Goal: Find specific page/section: Find specific page/section

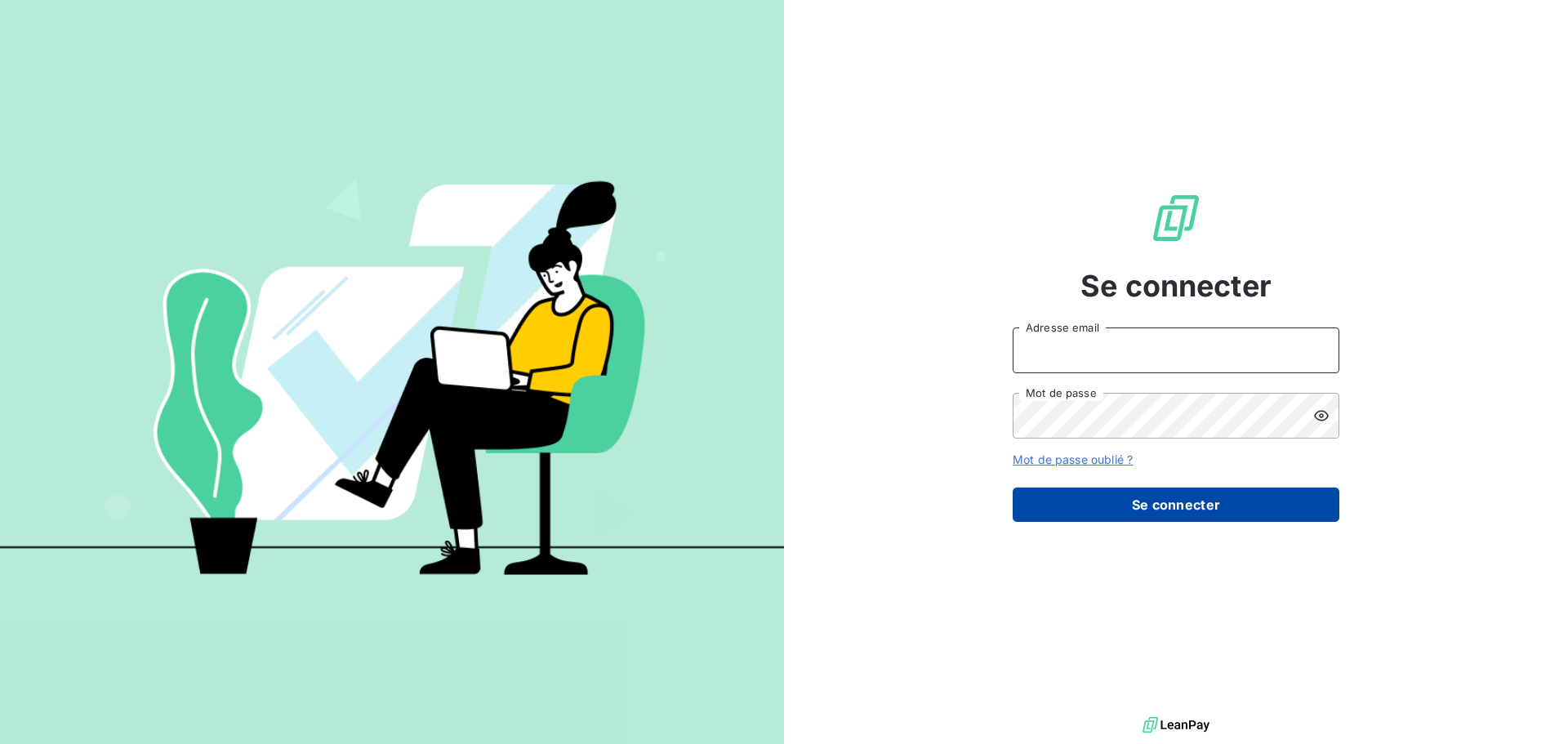
type input "[EMAIL_ADDRESS][PERSON_NAME][DOMAIN_NAME]"
click at [1142, 499] on button "Se connecter" at bounding box center [1176, 505] width 326 height 35
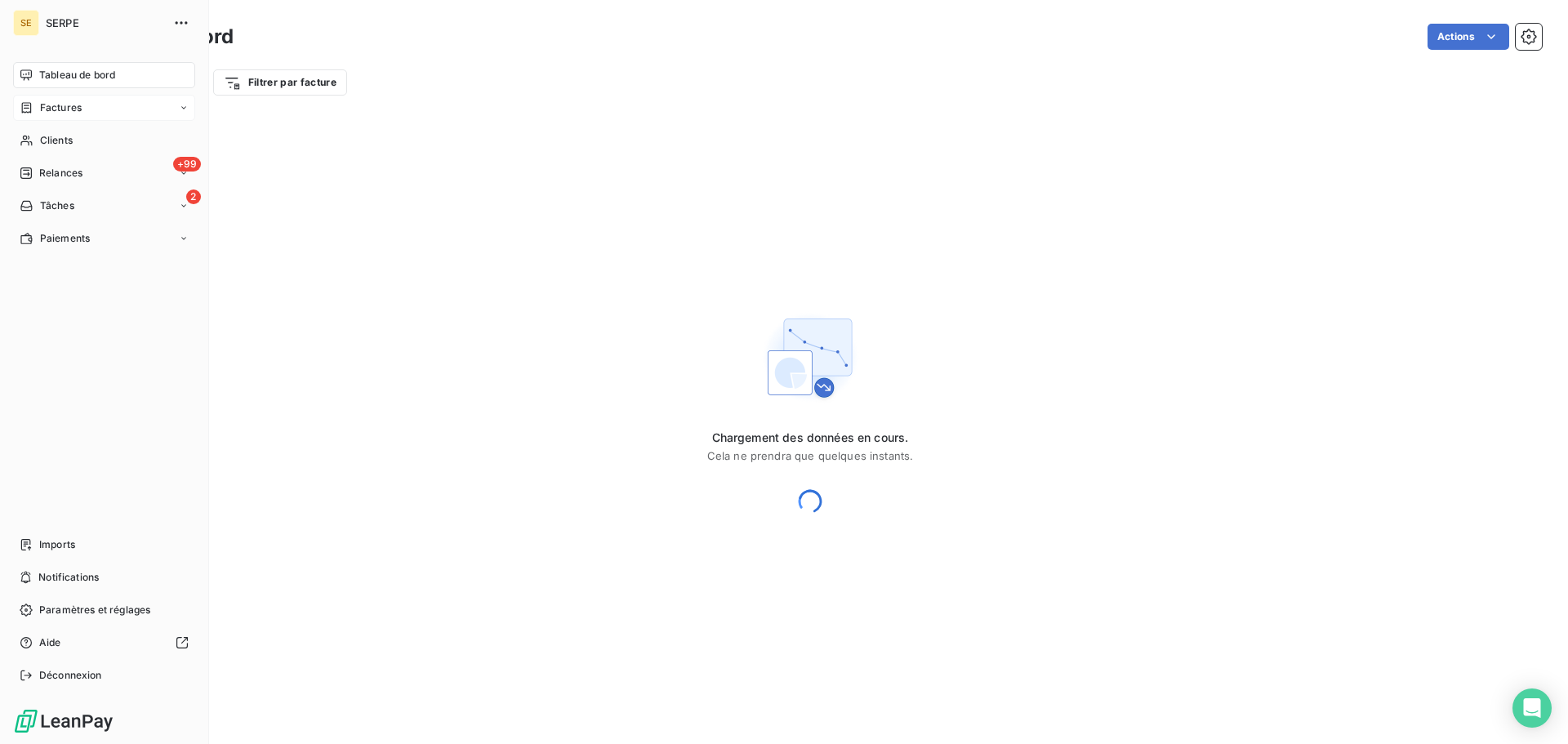
click at [36, 118] on div "Factures" at bounding box center [103, 107] width 182 height 26
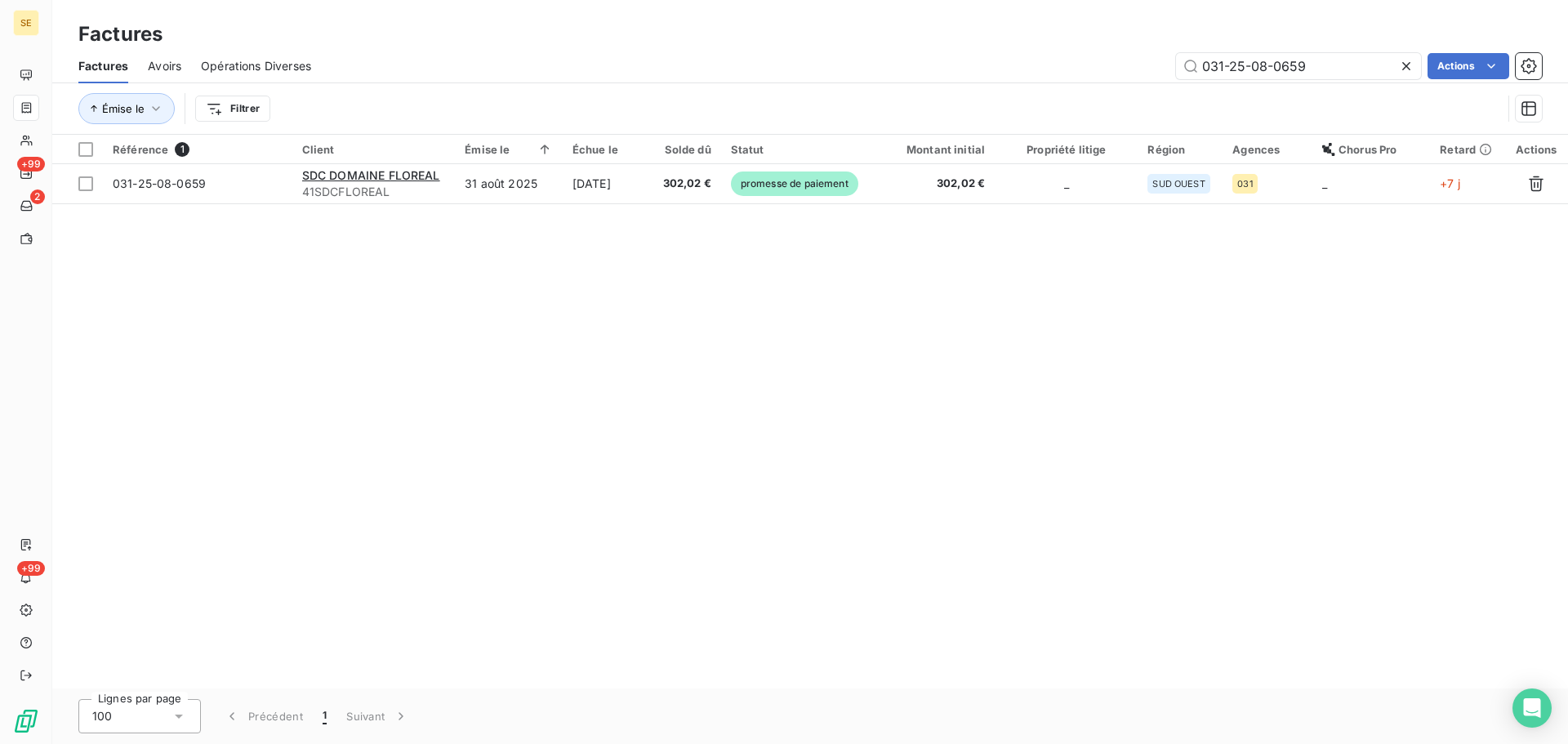
click at [1401, 63] on icon at bounding box center [1406, 66] width 16 height 16
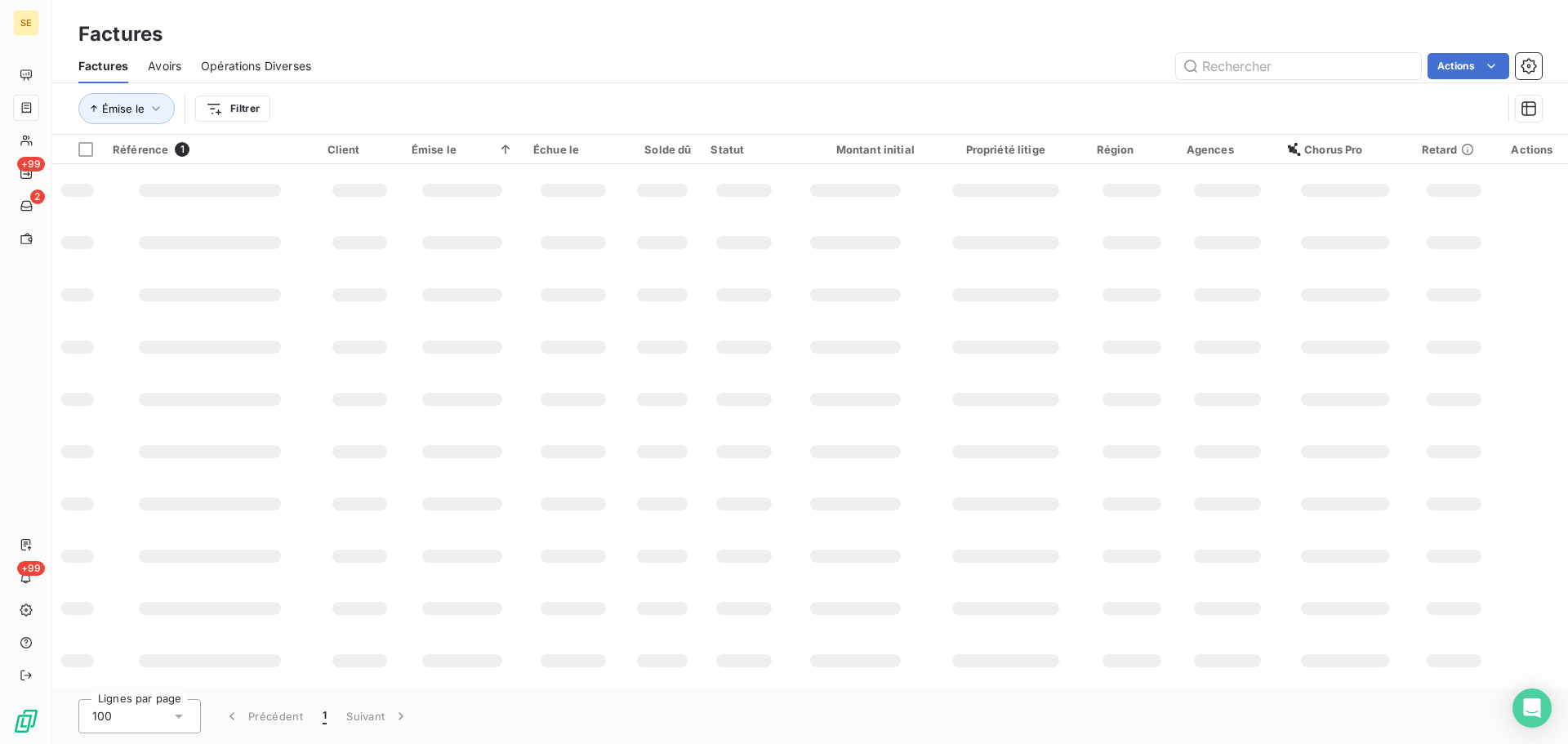
click at [238, 110] on html "SE +99 2 +99 Factures Factures Avoirs Opérations Diverses Actions Émise le Filt…" at bounding box center [784, 372] width 1568 height 744
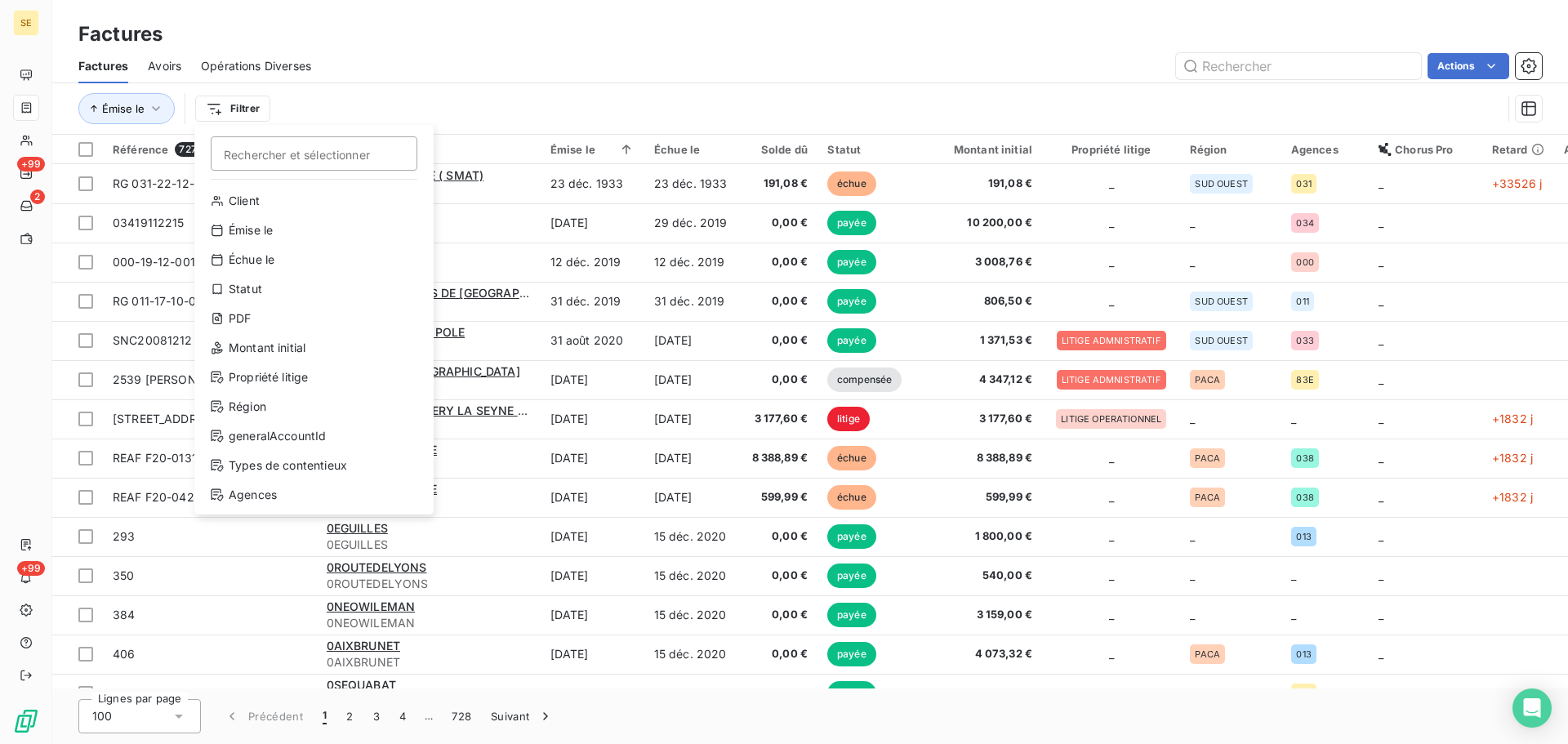
click at [713, 78] on html "SE +99 2 +99 Factures Factures Avoirs Opérations Diverses Actions Émise le Filt…" at bounding box center [784, 372] width 1568 height 744
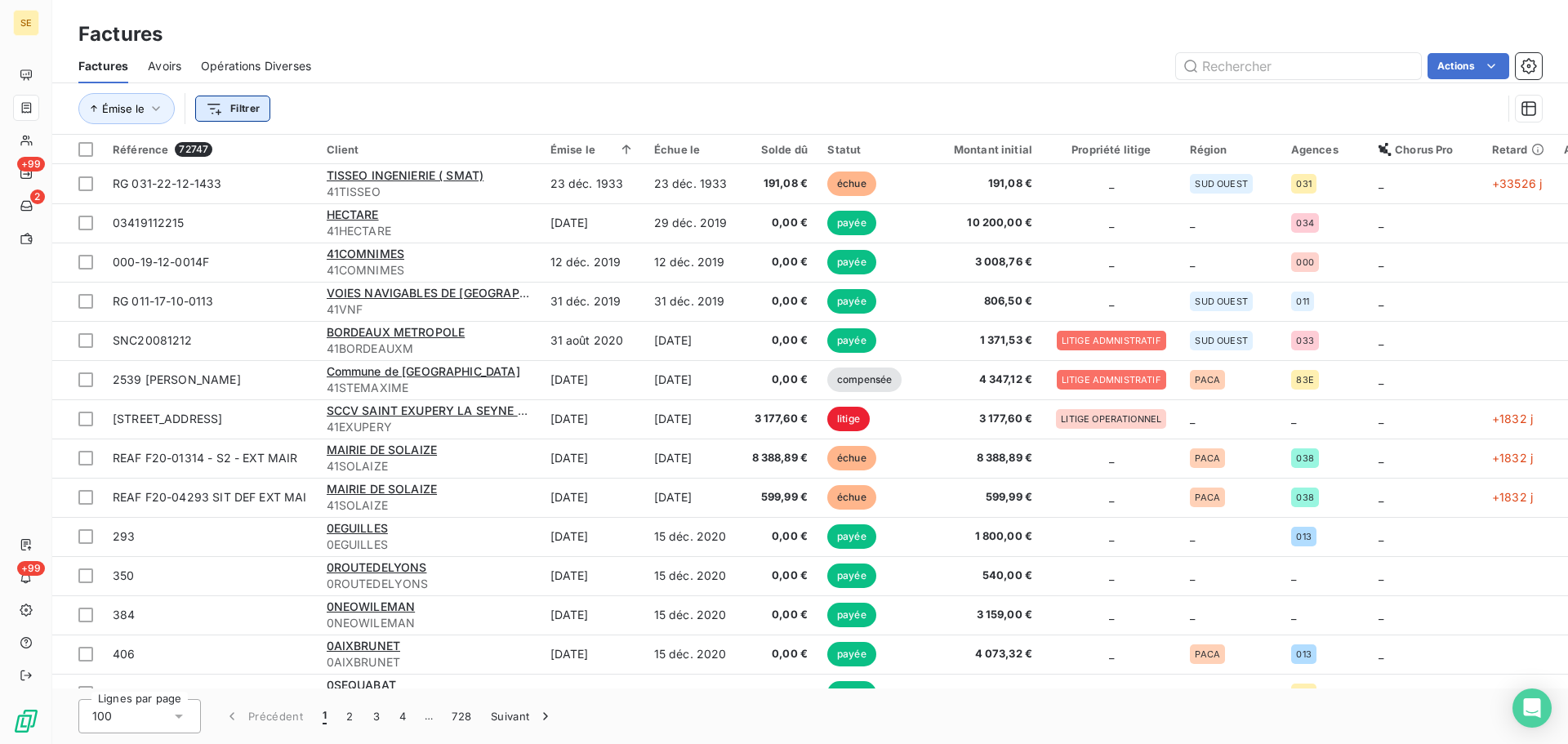
click at [222, 114] on html "SE +99 2 +99 Factures Factures Avoirs Opérations Diverses Actions Émise le Filt…" at bounding box center [784, 372] width 1568 height 744
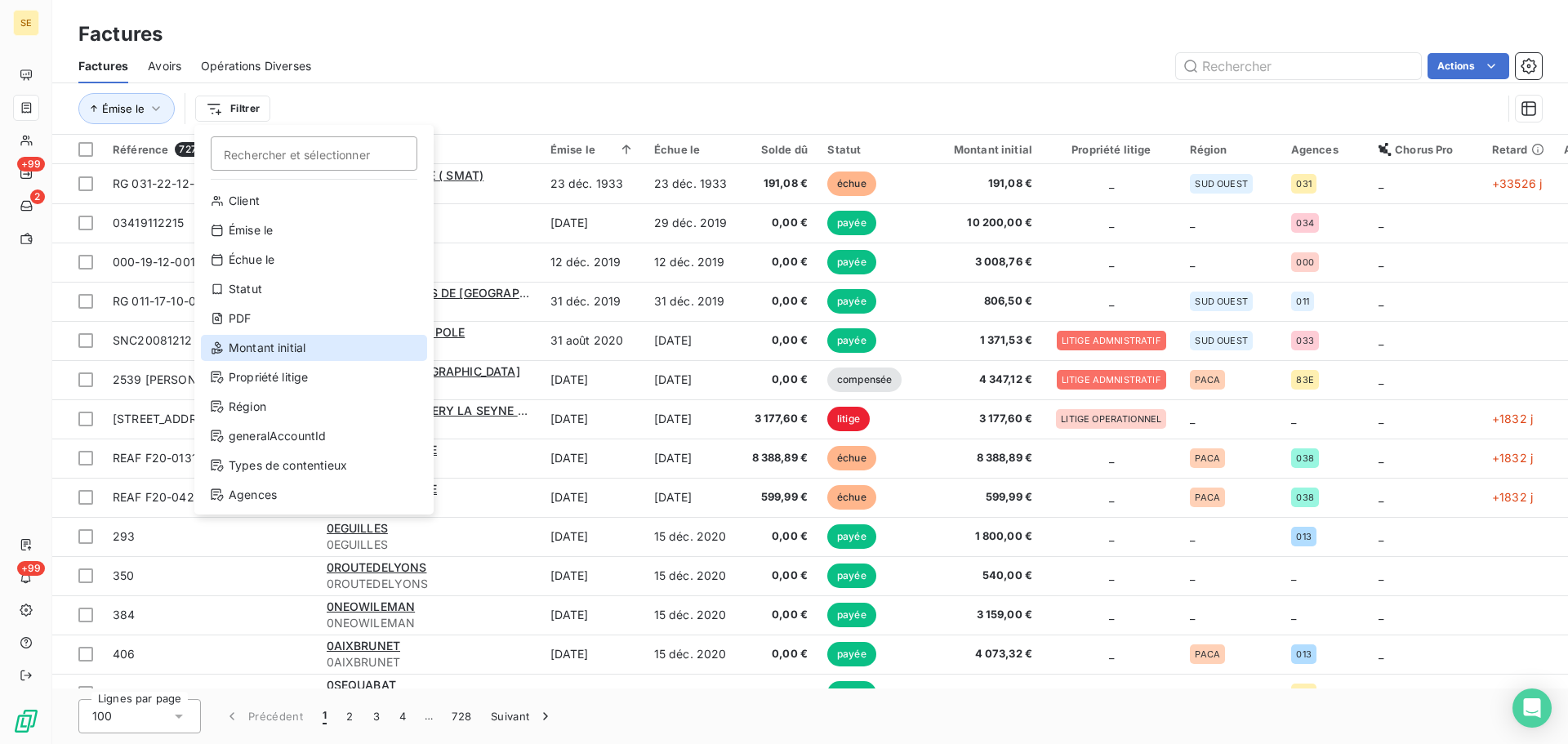
scroll to position [59, 0]
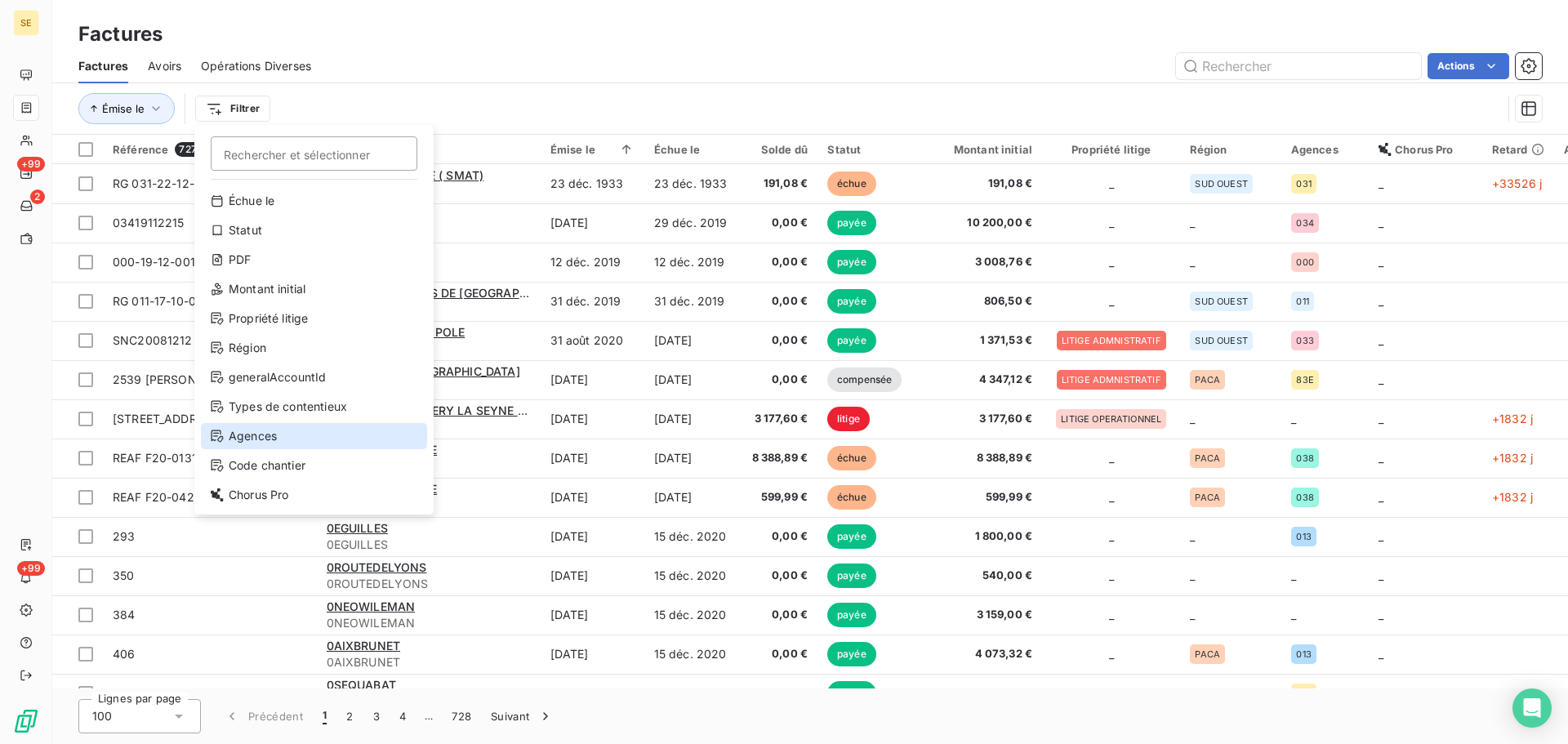
click at [310, 445] on div "Agences" at bounding box center [314, 435] width 227 height 26
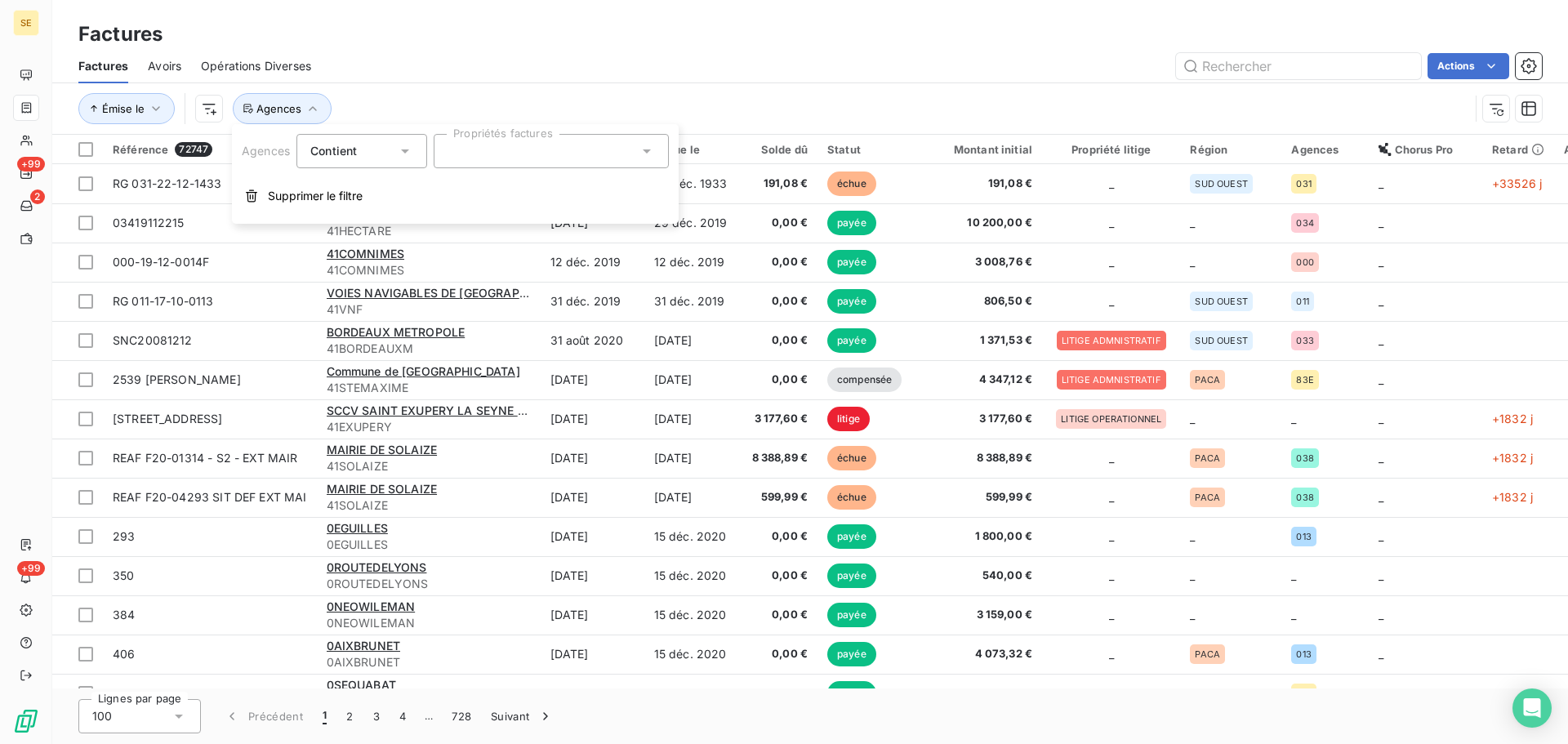
click at [576, 167] on div at bounding box center [551, 150] width 235 height 35
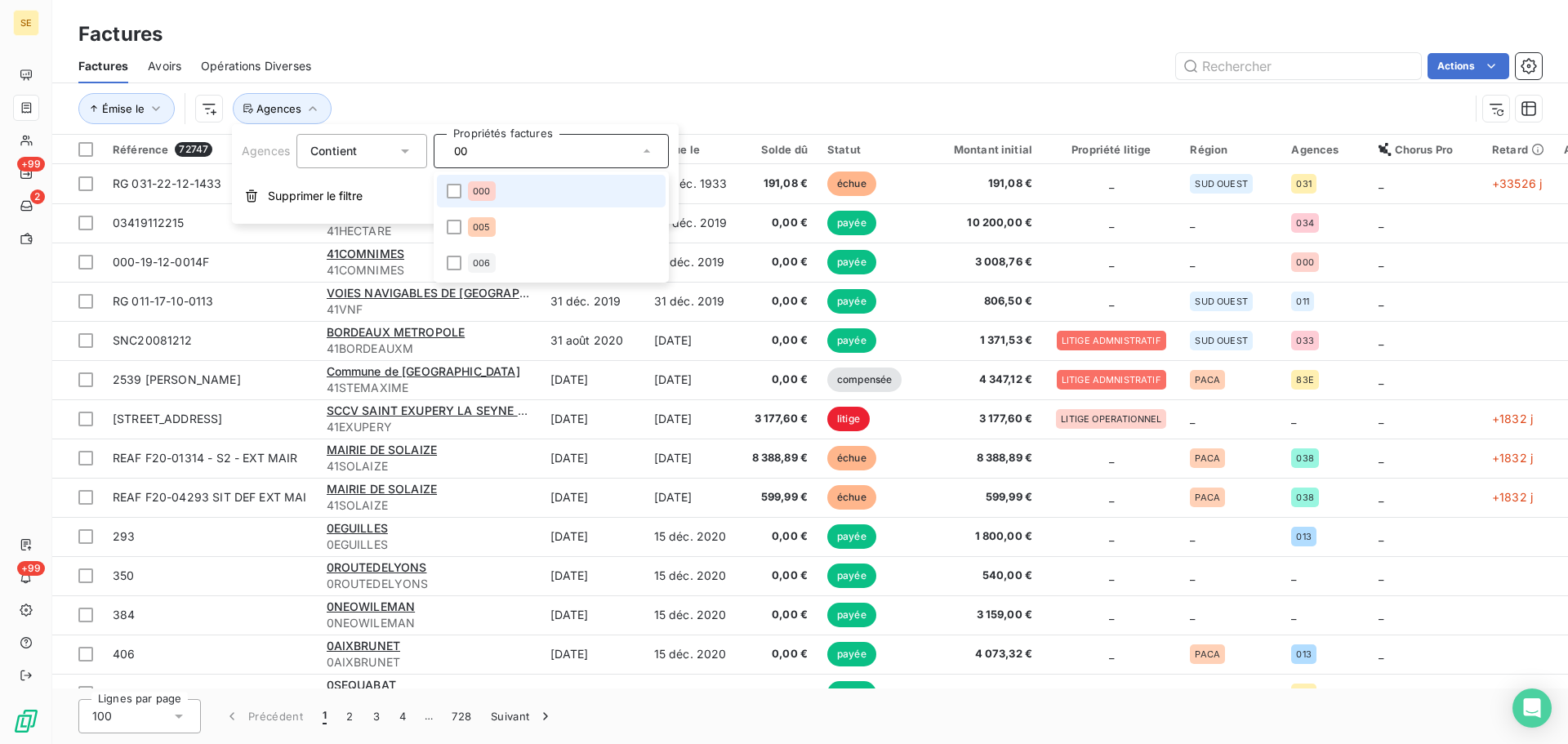
type input "005"
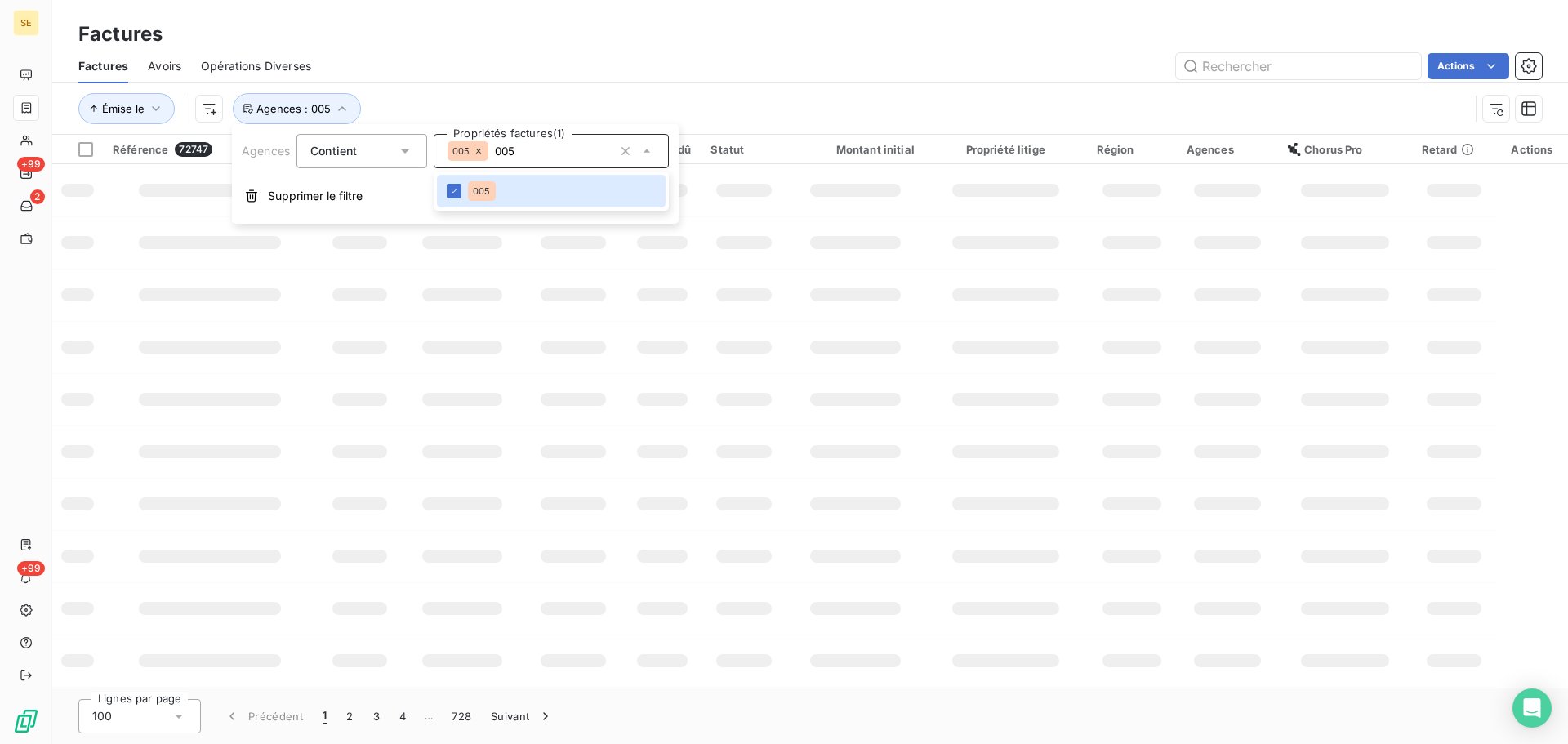
click at [793, 85] on div "Émise le Agences : 005" at bounding box center [810, 109] width 1463 height 51
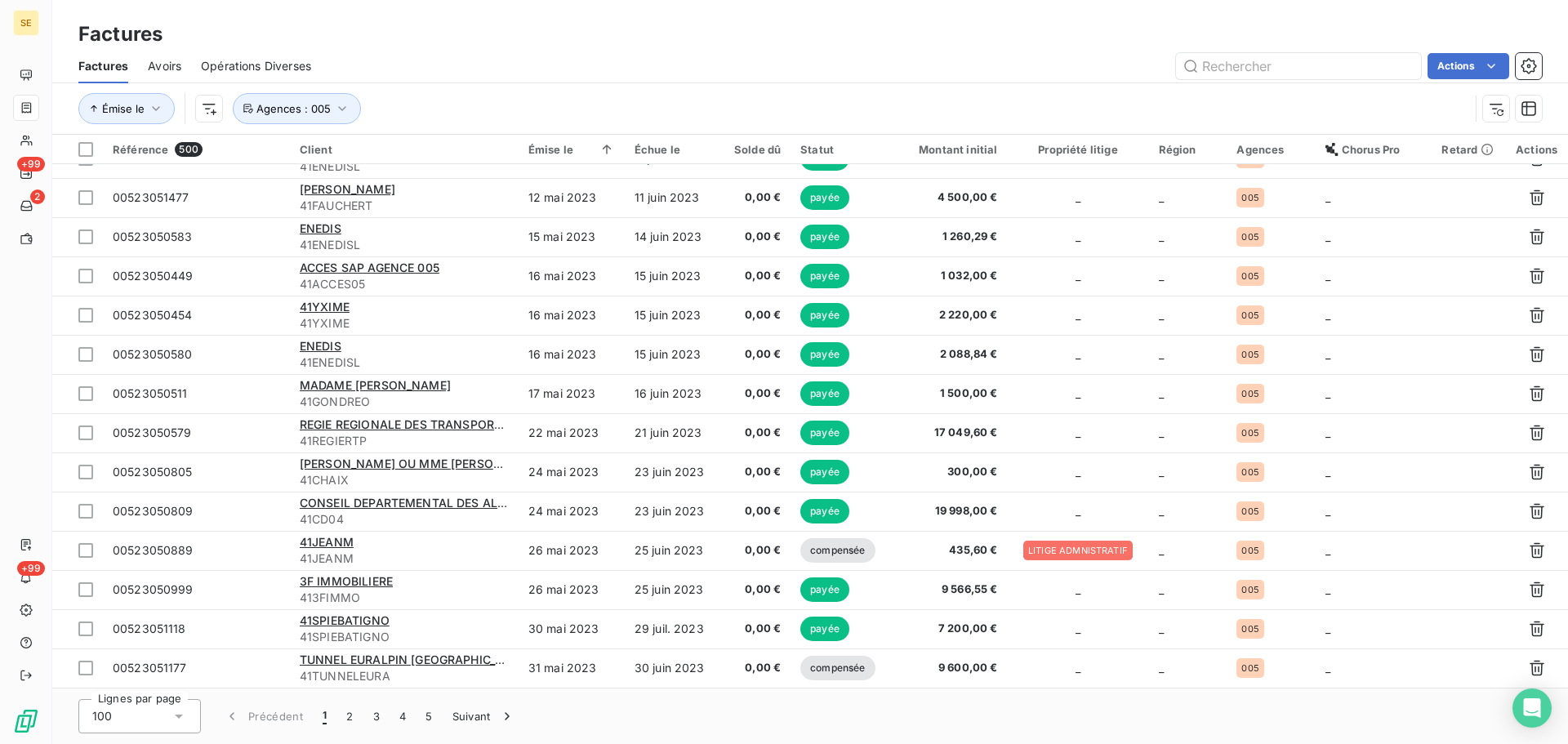
scroll to position [0, 0]
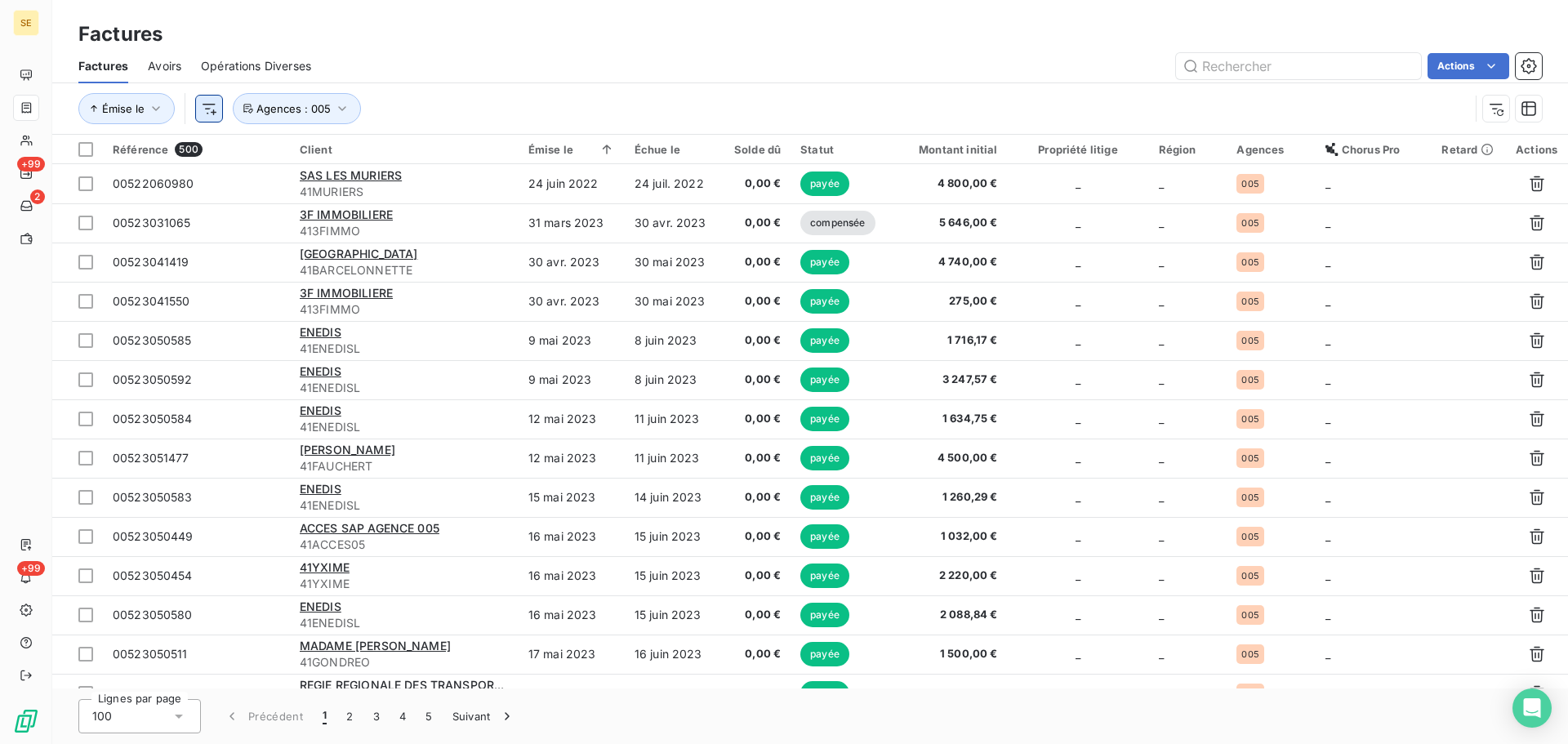
click at [218, 117] on html "SE +99 2 +99 Factures Factures Avoirs Opérations Diverses Actions Émise le Agen…" at bounding box center [784, 372] width 1568 height 744
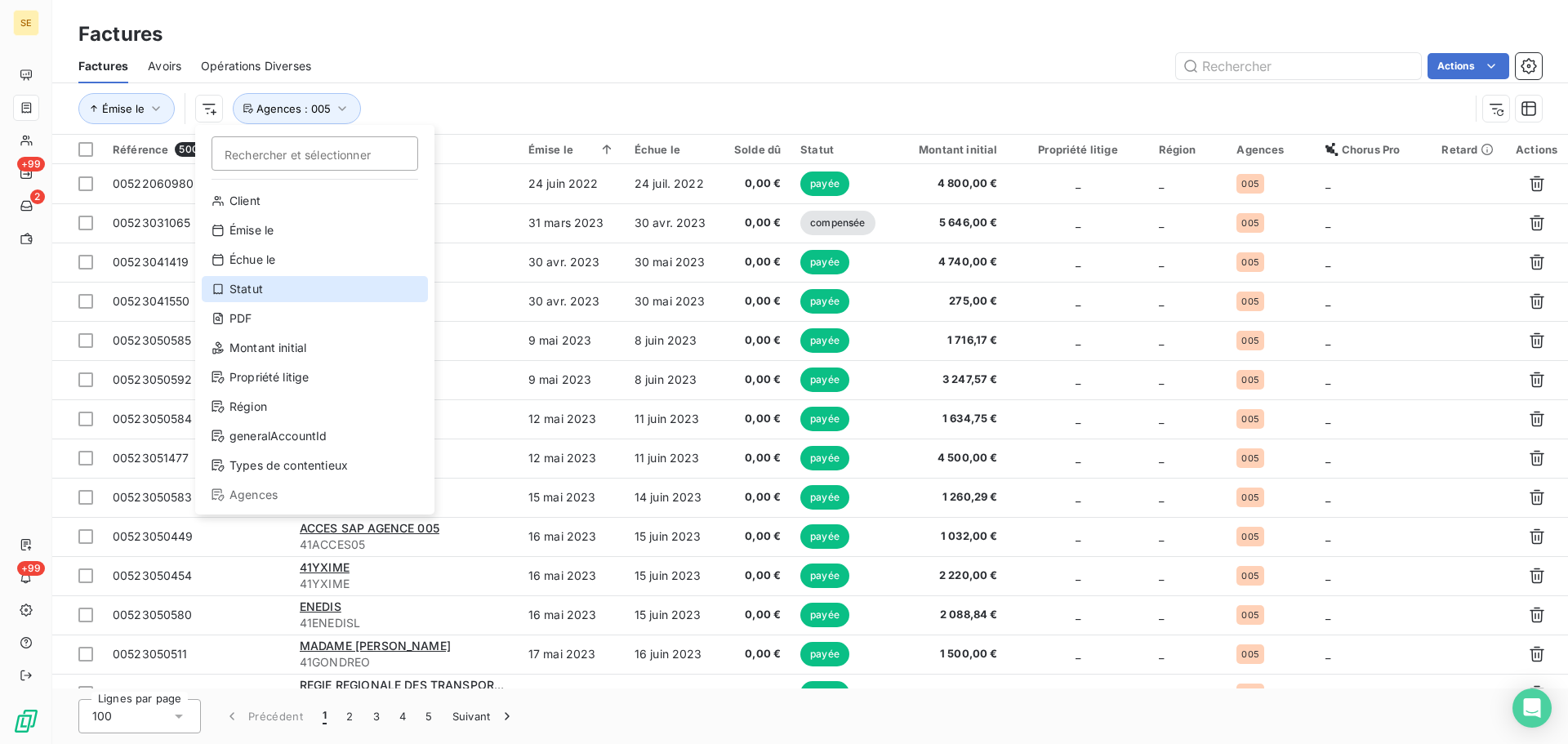
click at [297, 292] on div "Statut" at bounding box center [315, 289] width 227 height 26
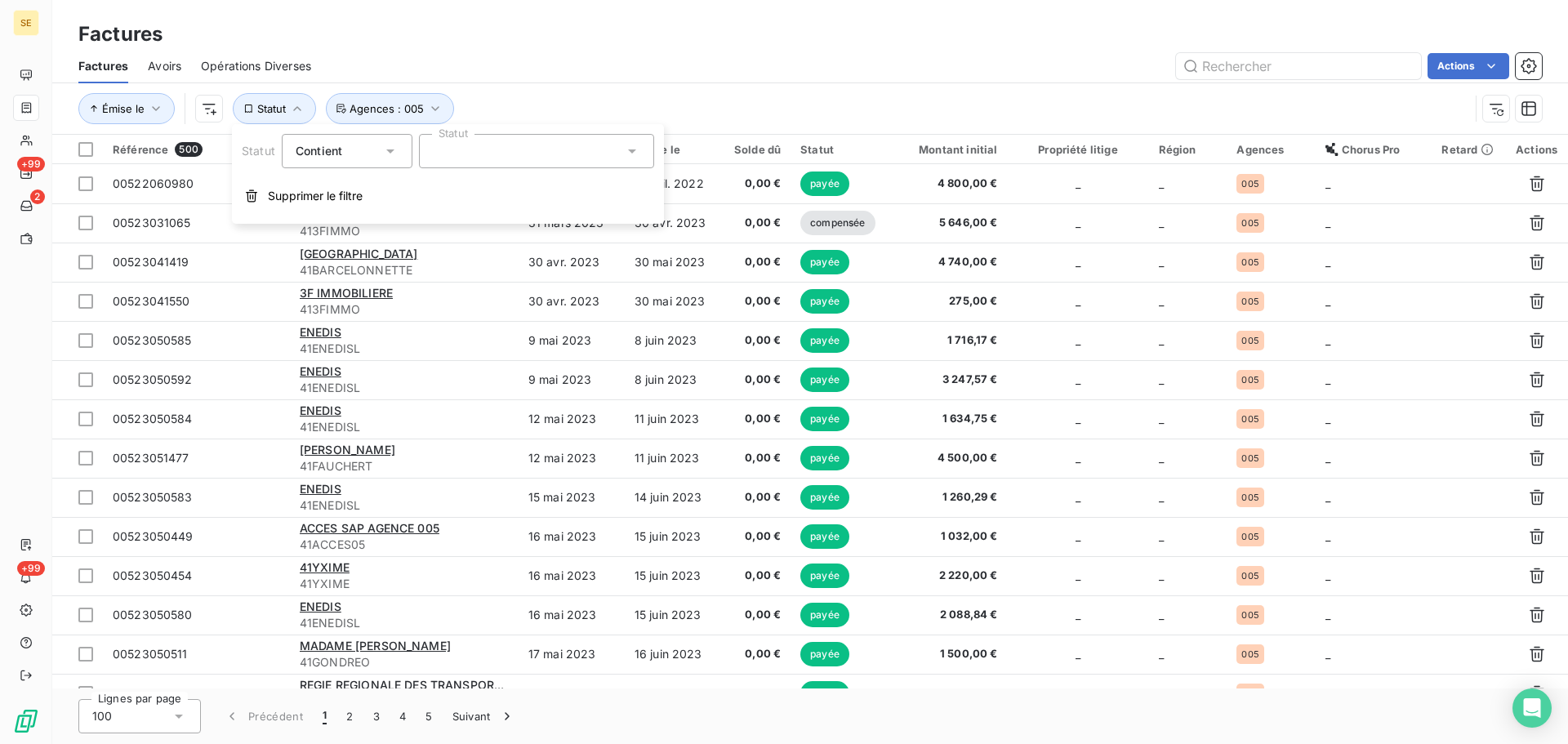
click at [580, 143] on div at bounding box center [537, 150] width 235 height 35
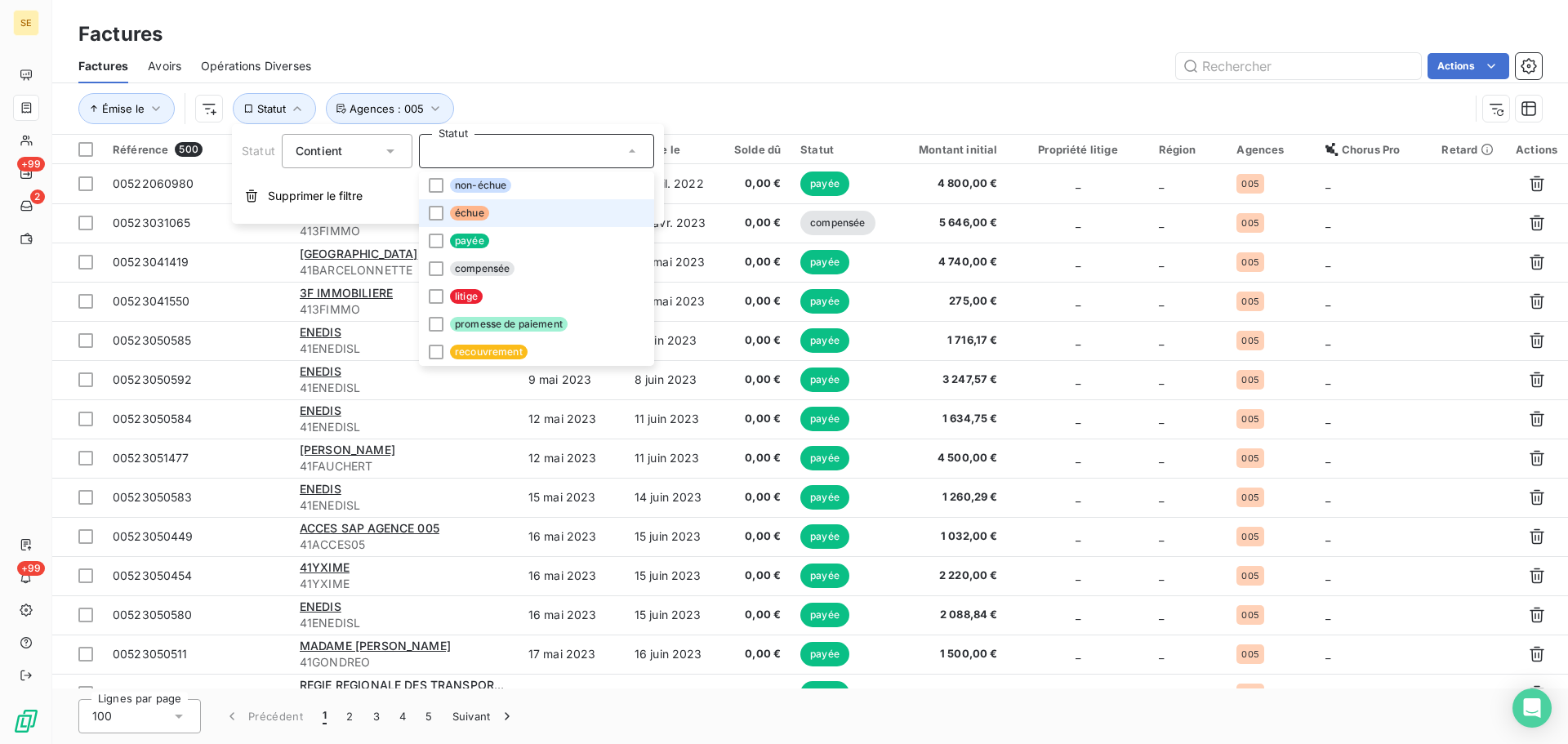
click at [546, 213] on li "échue" at bounding box center [537, 213] width 235 height 28
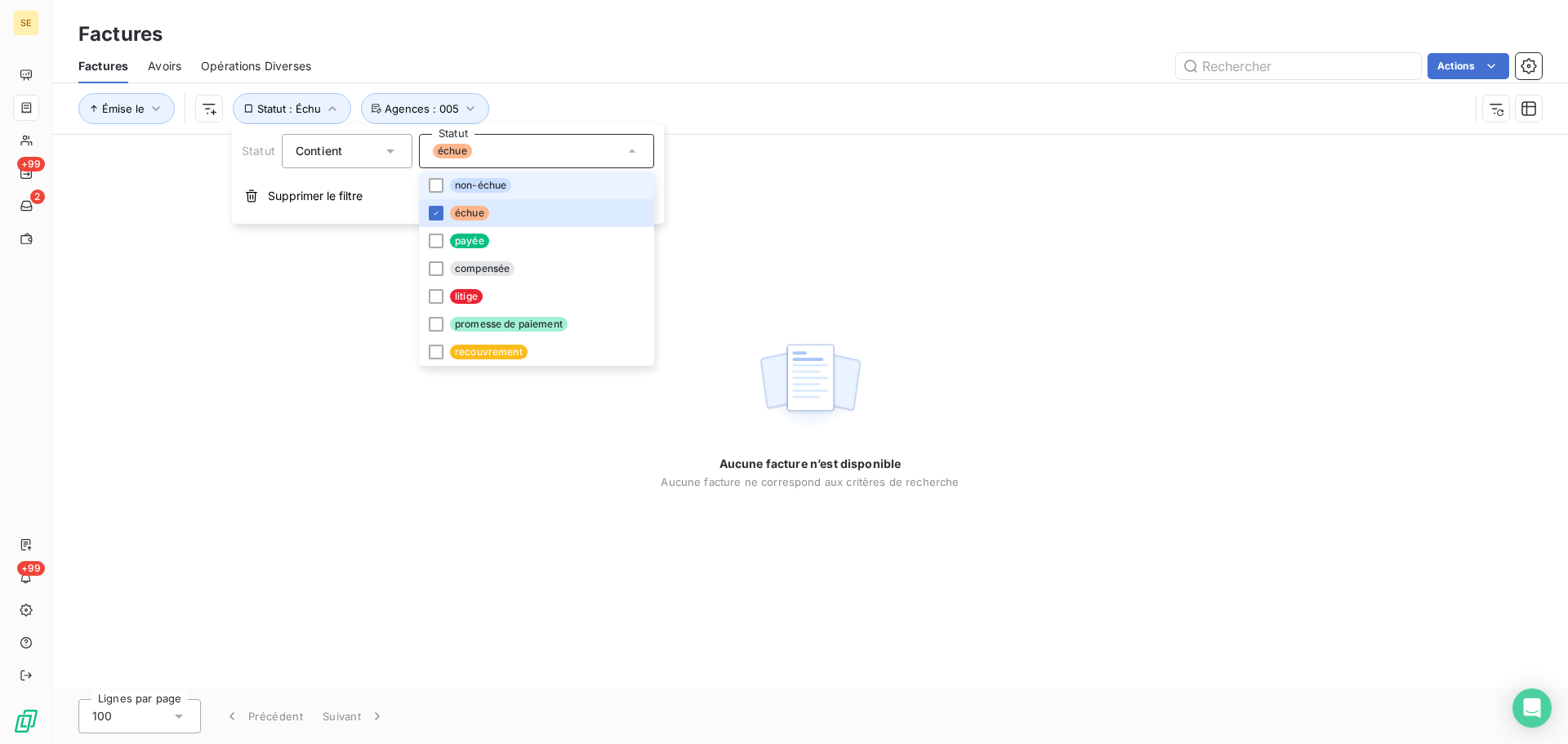
click at [534, 186] on li "non-échue" at bounding box center [537, 185] width 235 height 28
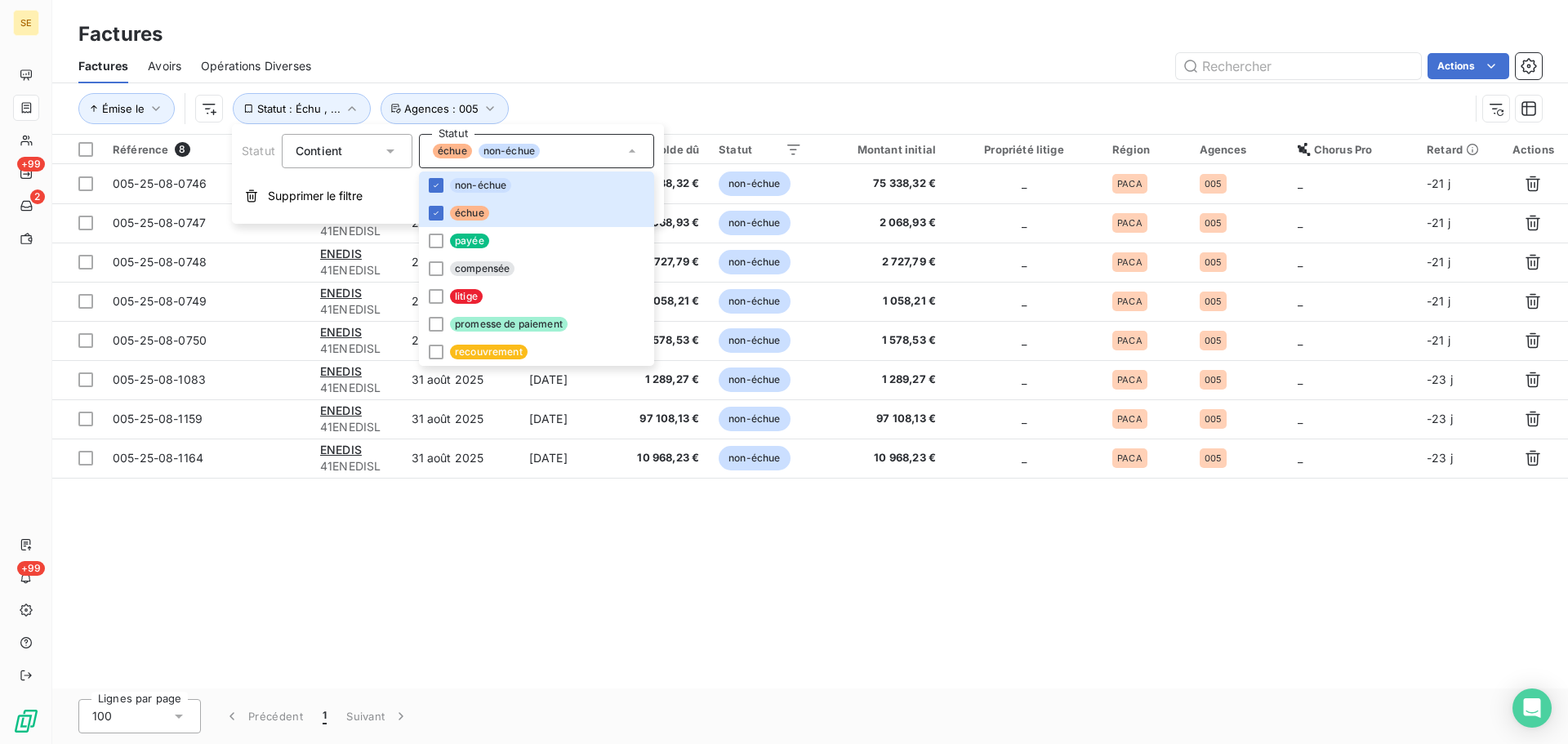
click at [689, 72] on div "Actions" at bounding box center [936, 66] width 1211 height 26
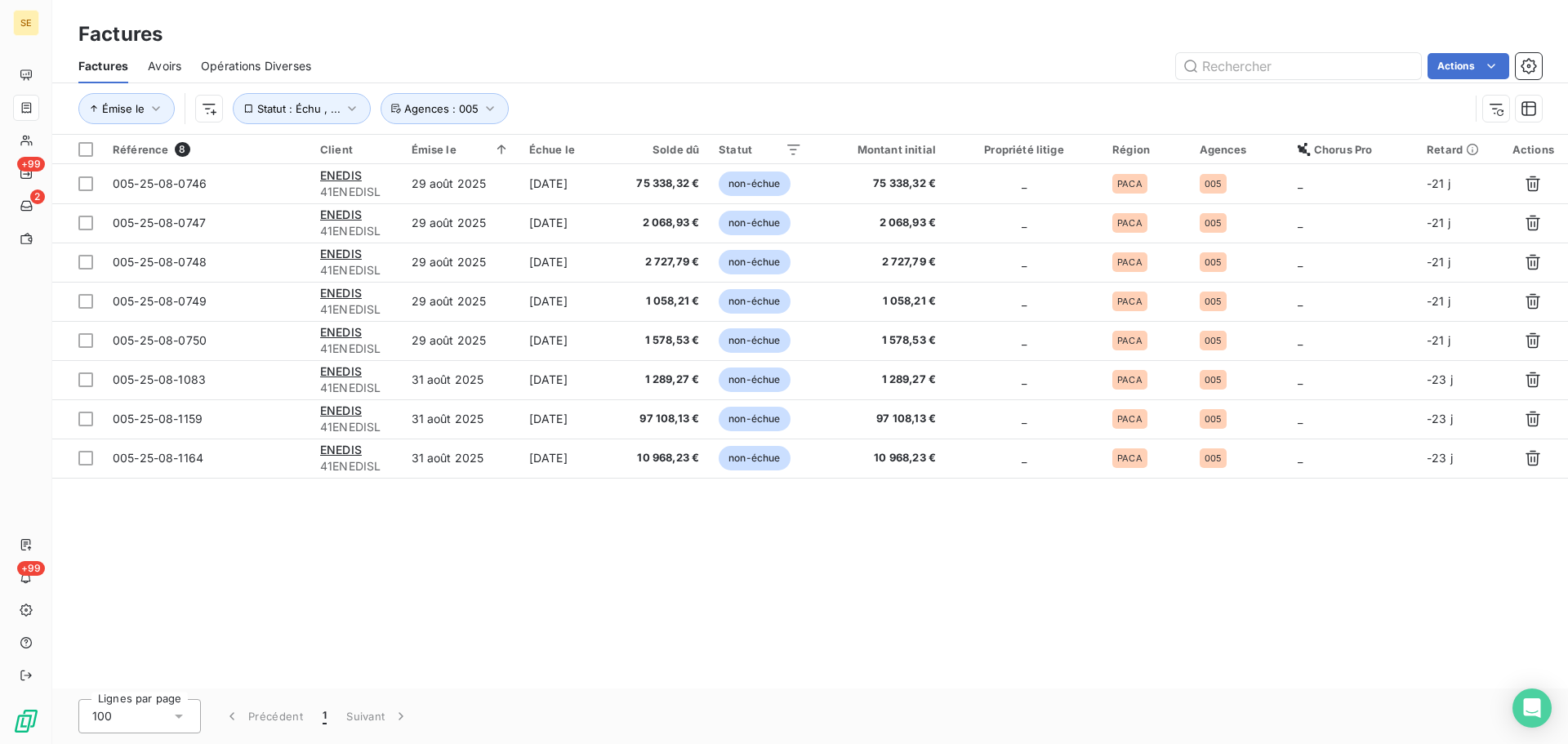
click at [631, 107] on div "Émise le Statut : Échu , ... Agences : 005" at bounding box center [773, 108] width 1390 height 31
click at [486, 106] on icon "button" at bounding box center [489, 108] width 16 height 16
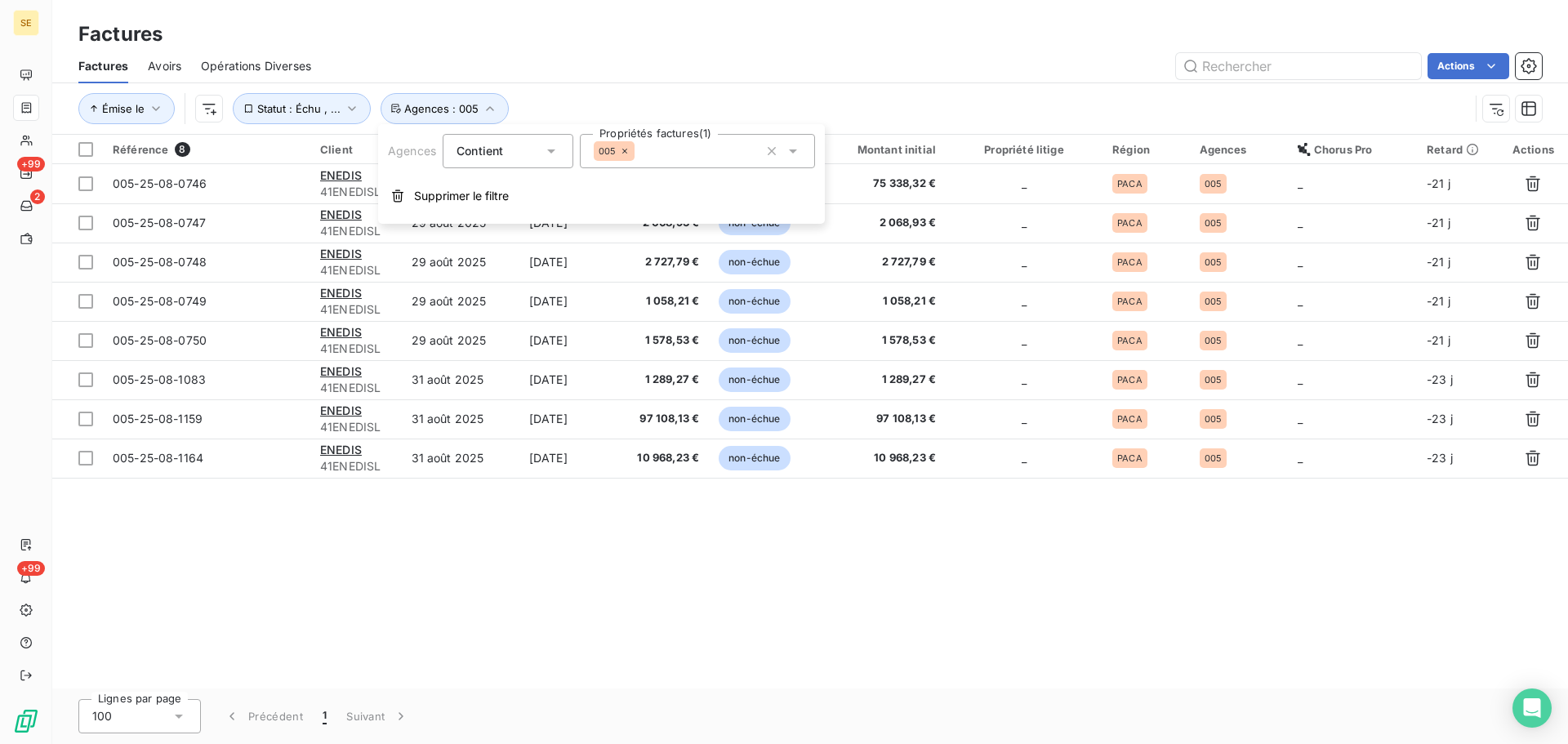
click at [629, 150] on icon at bounding box center [625, 151] width 10 height 10
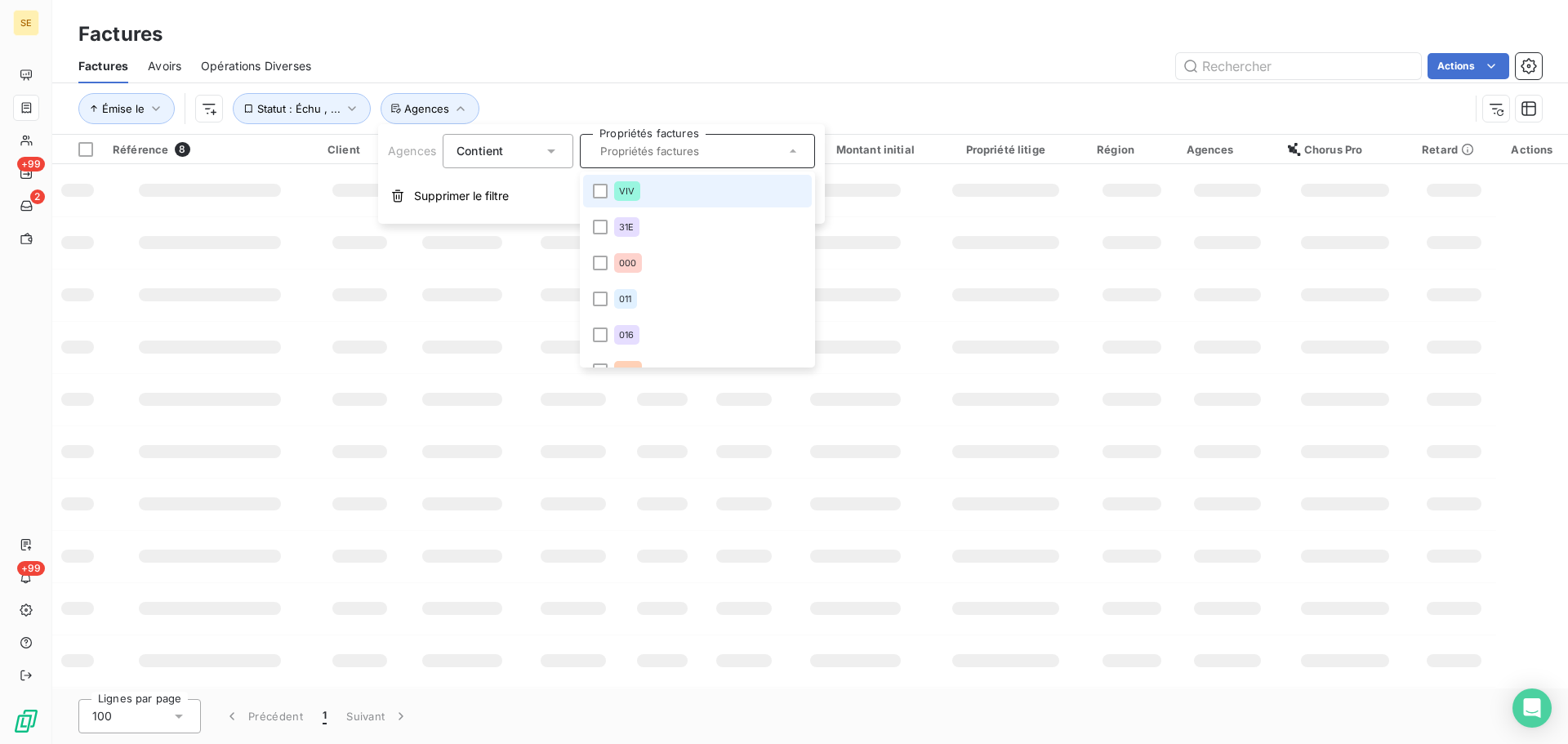
click at [628, 156] on input "text" at bounding box center [689, 150] width 191 height 14
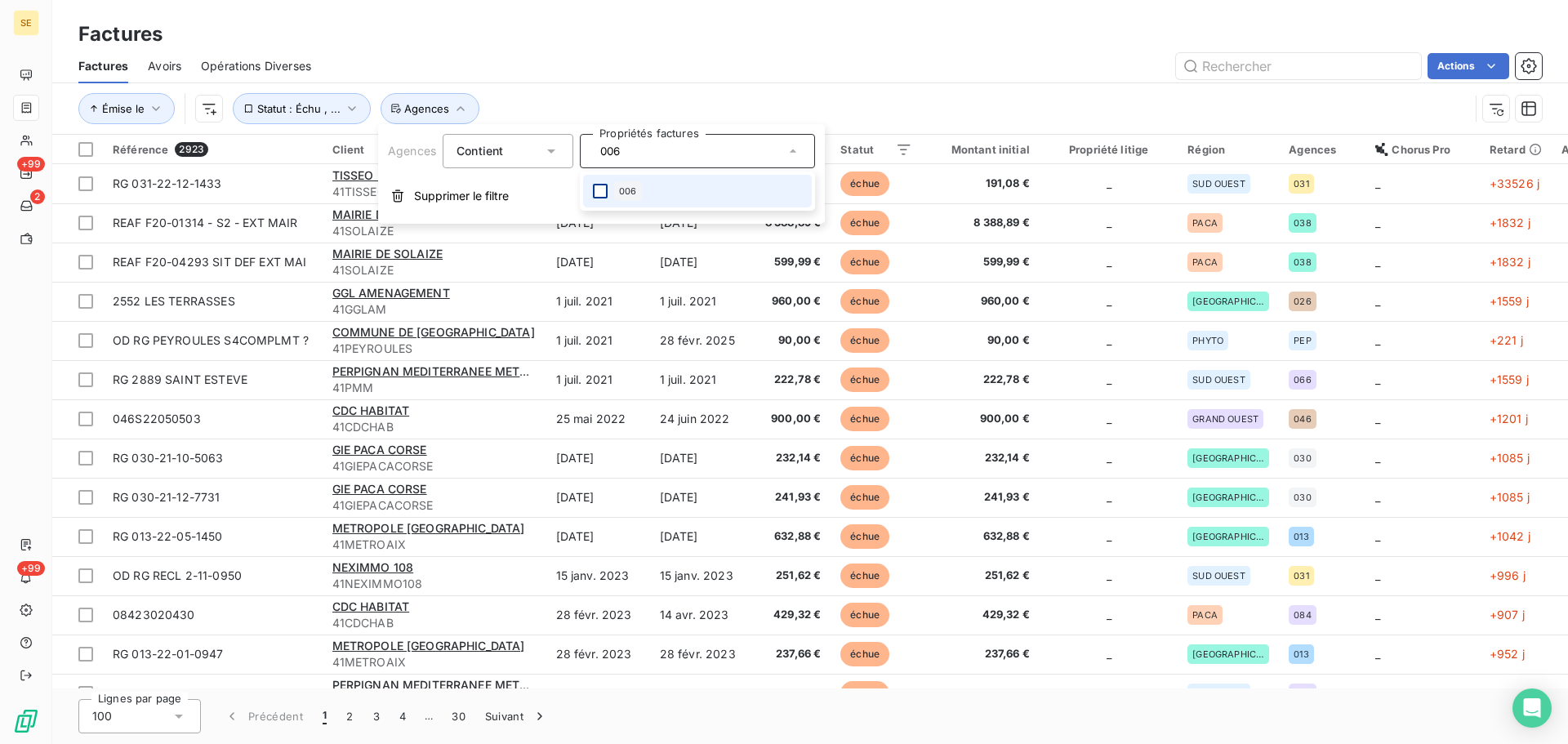
type input "006"
click at [595, 193] on div at bounding box center [599, 190] width 14 height 14
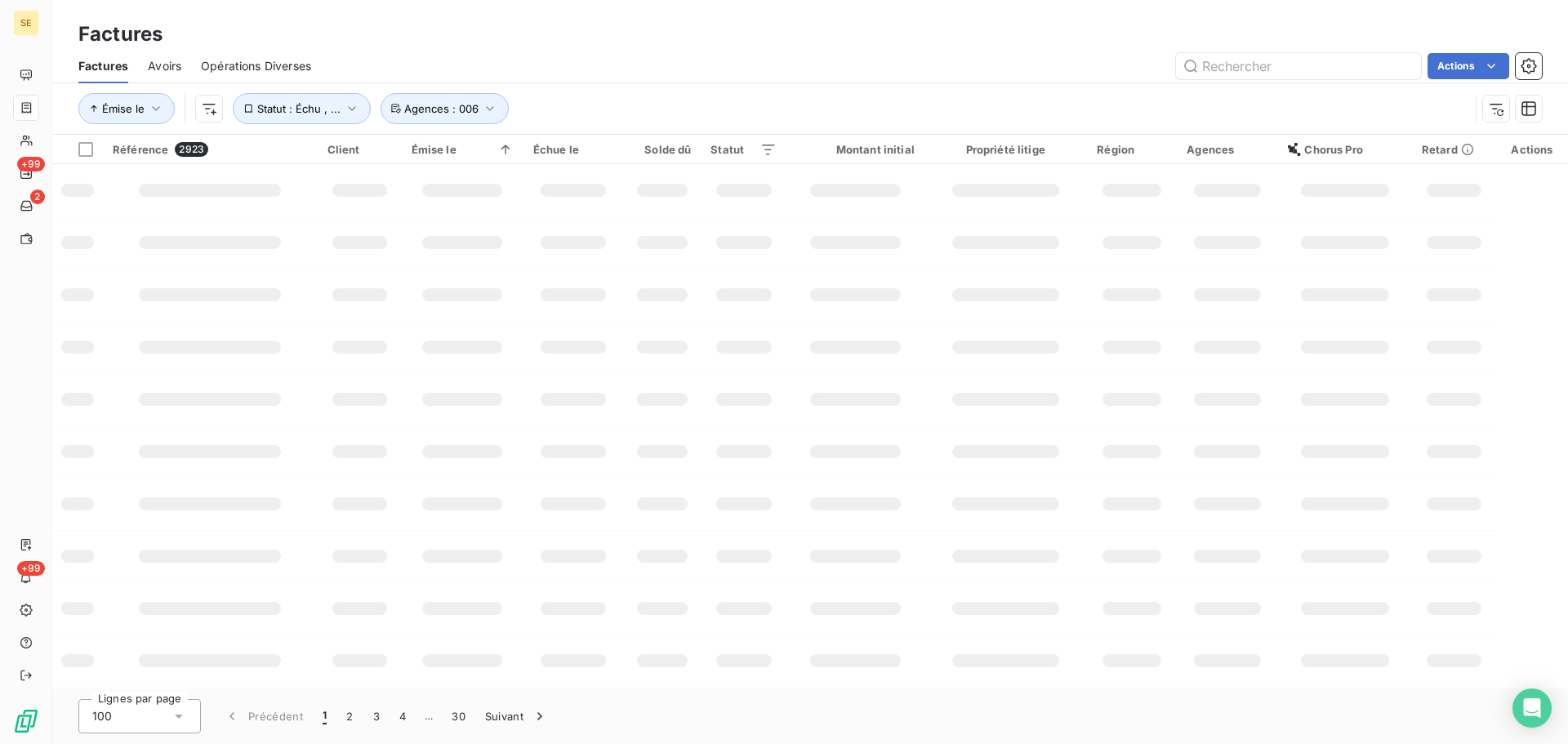
click at [626, 90] on div "Émise le Statut : Échu , ... Agences : 006" at bounding box center [810, 109] width 1463 height 51
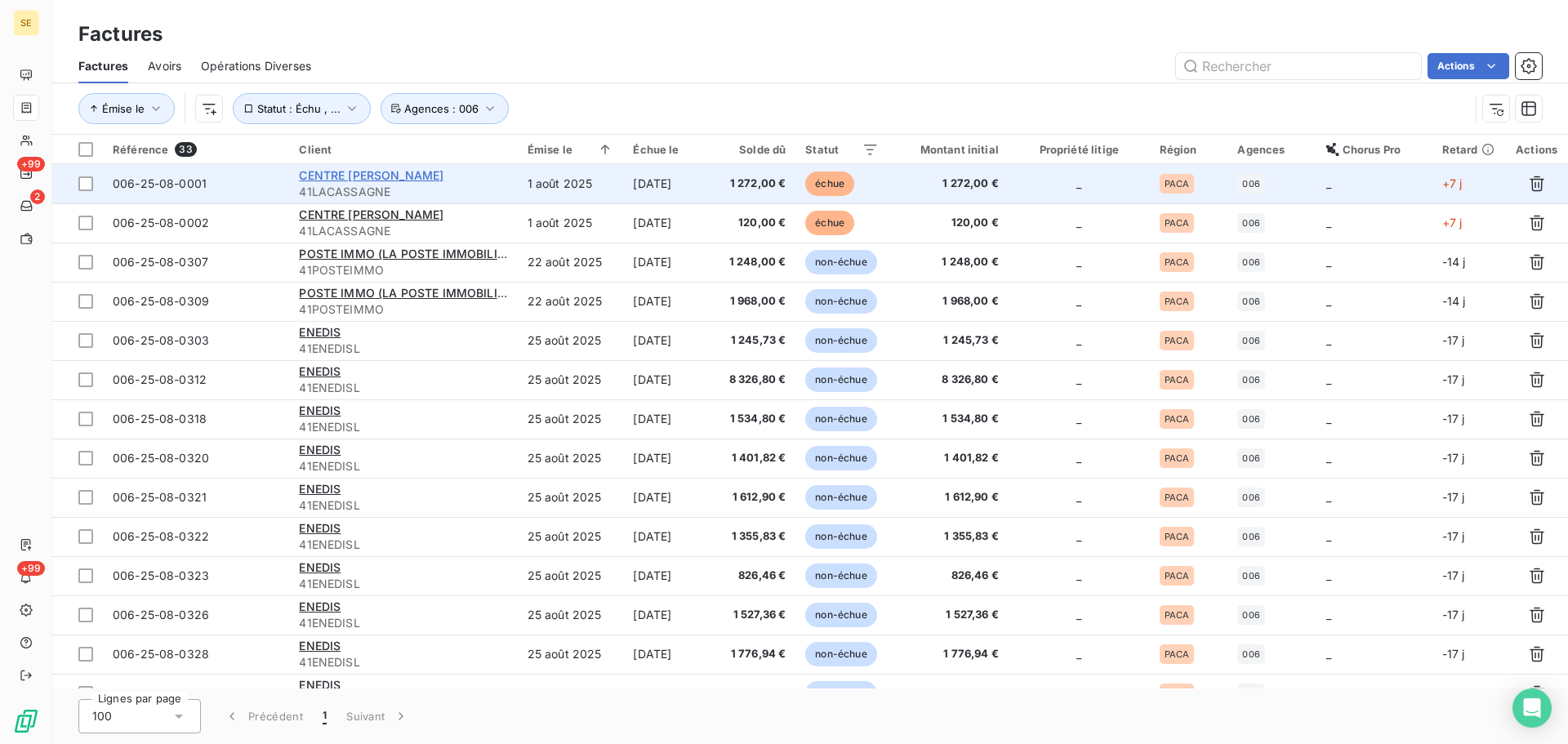
click at [388, 176] on span "CENTRE [PERSON_NAME]" at bounding box center [371, 175] width 145 height 14
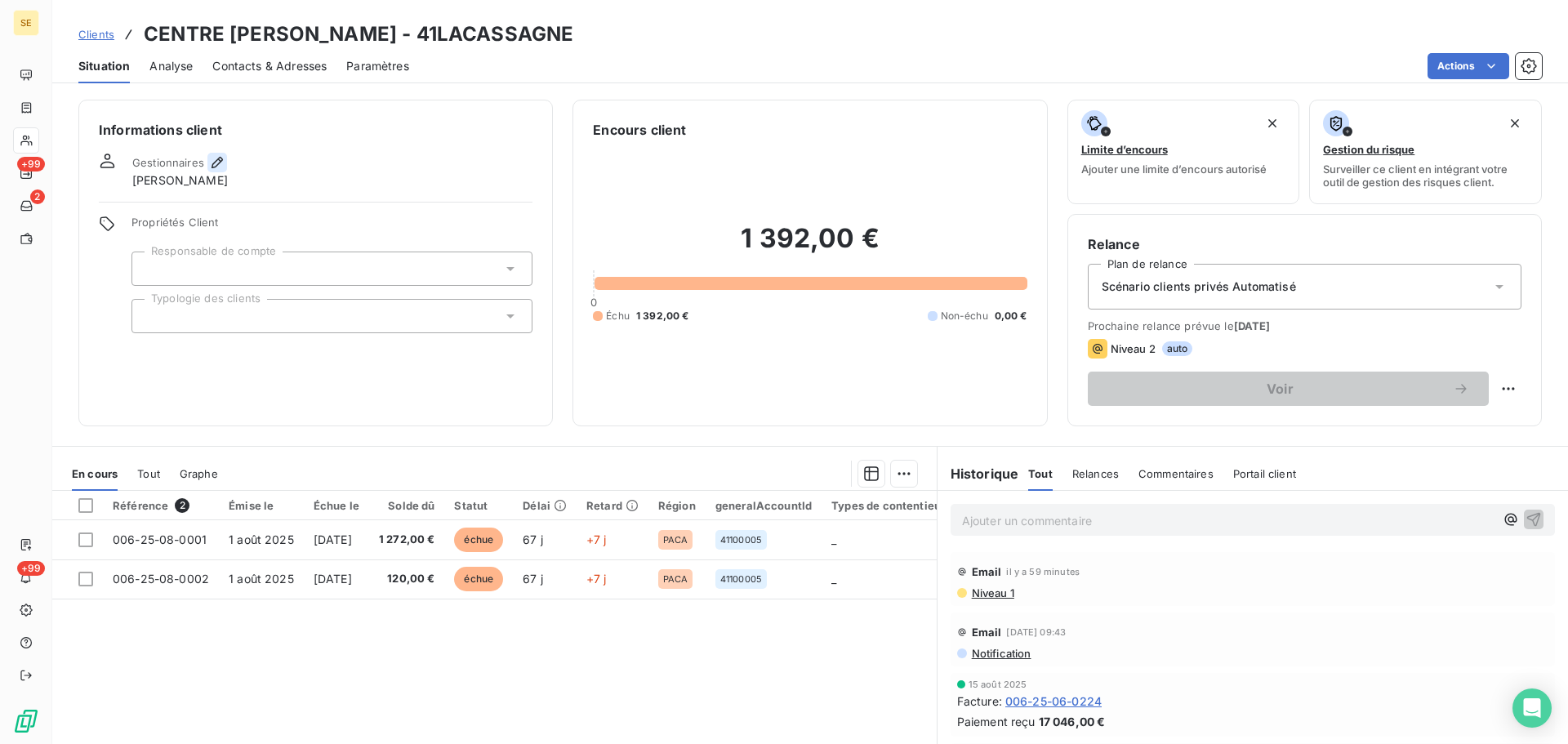
click at [221, 166] on icon "button" at bounding box center [216, 162] width 16 height 16
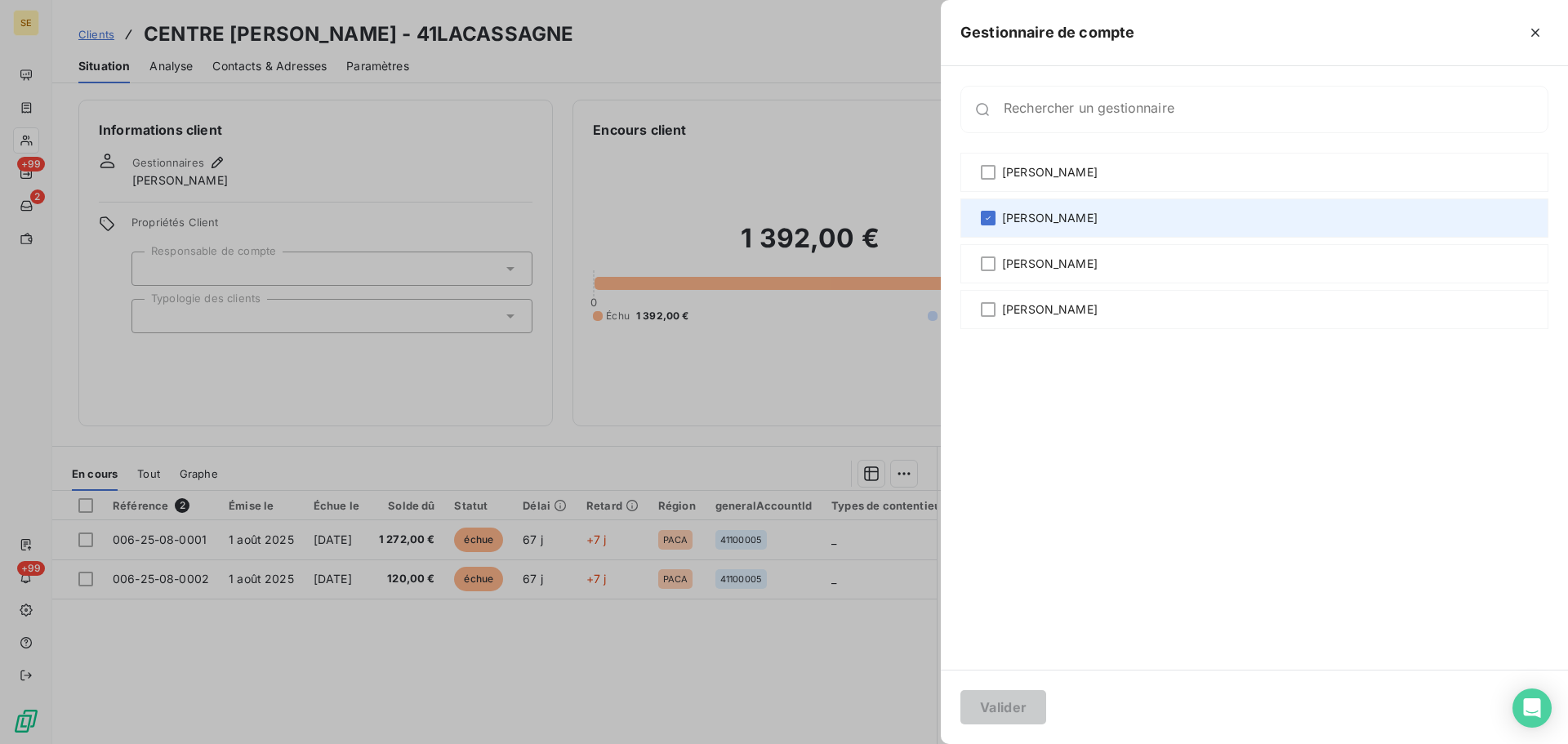
click at [1044, 215] on span "[PERSON_NAME]" at bounding box center [1049, 217] width 96 height 16
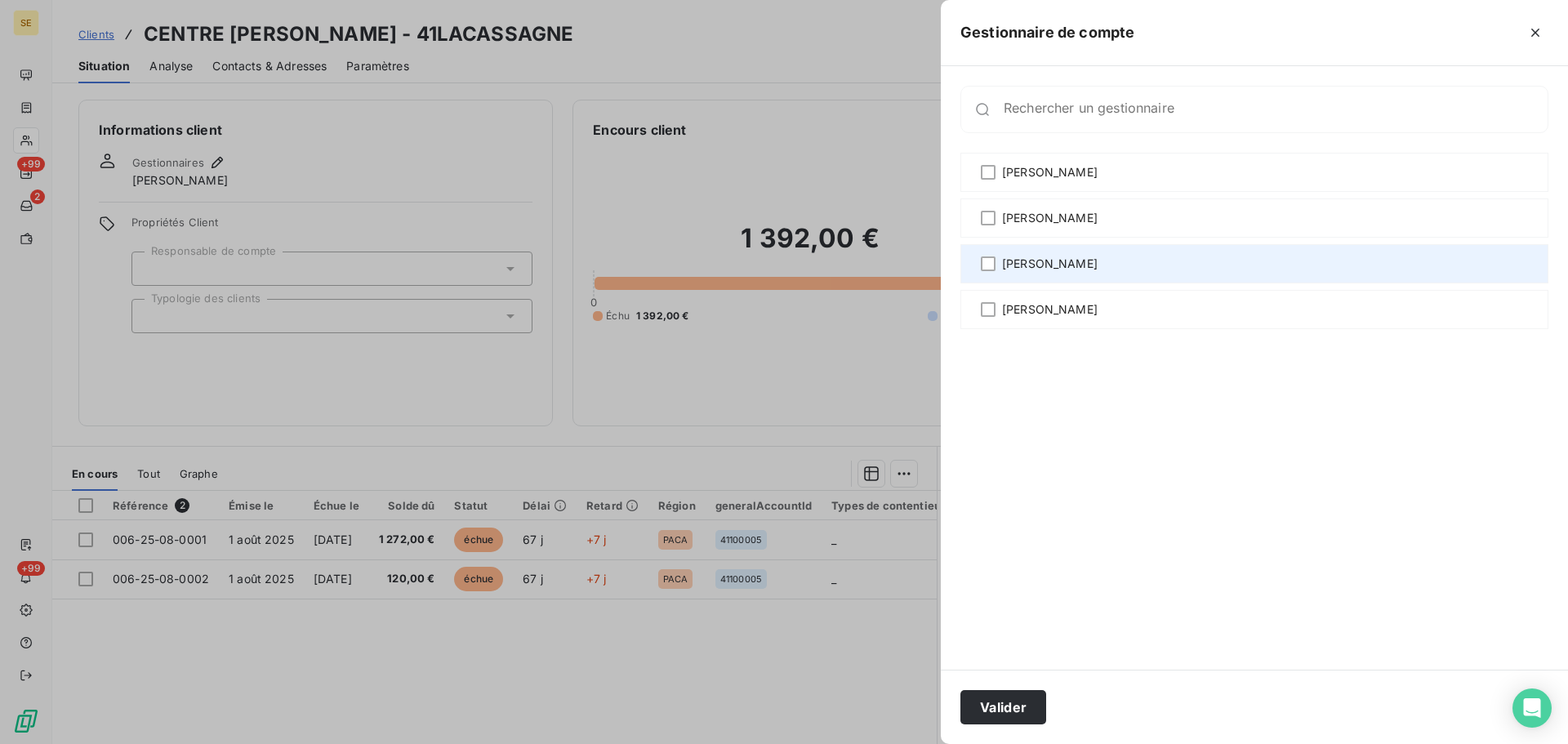
click at [1036, 273] on div "[PERSON_NAME]" at bounding box center [1254, 264] width 588 height 39
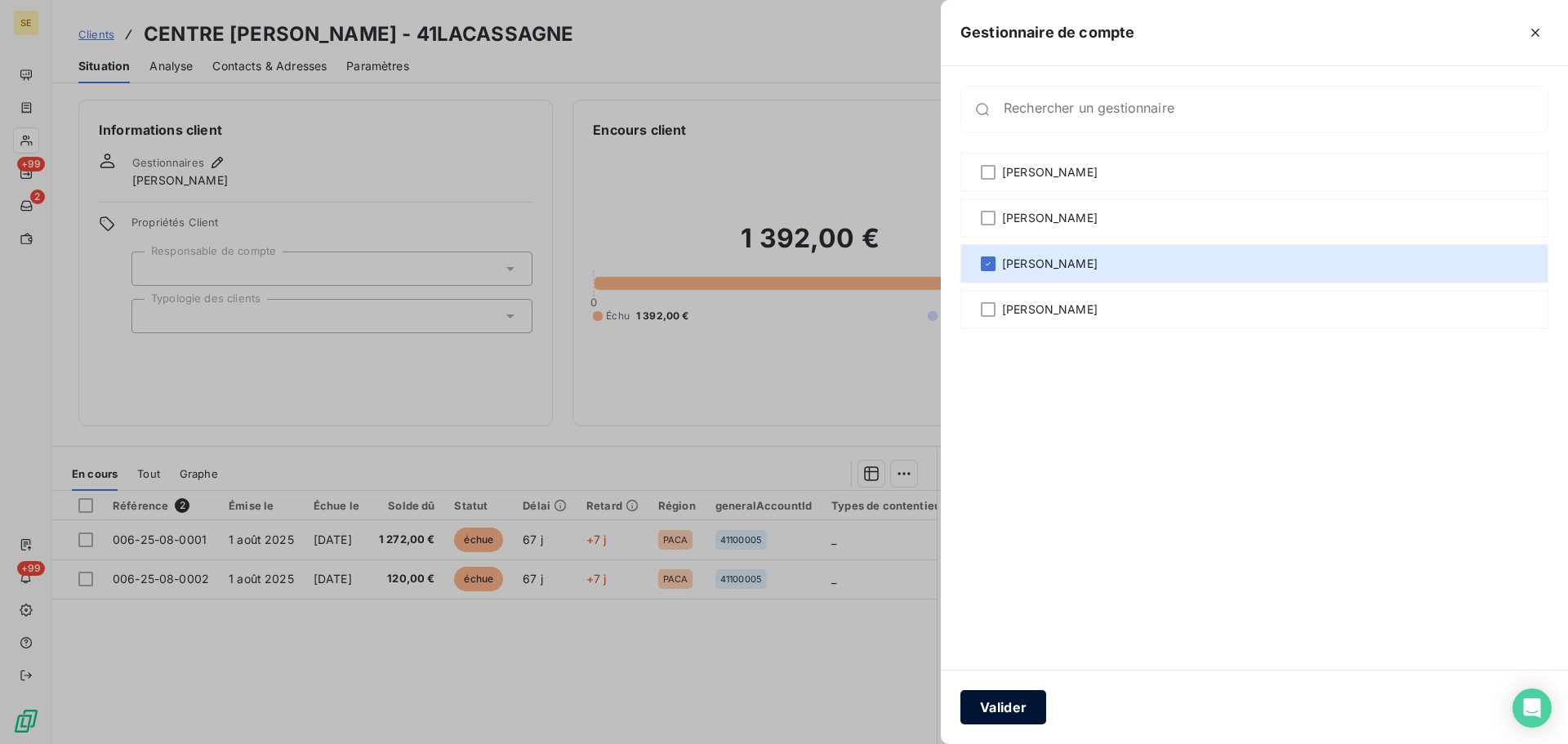
click at [1030, 706] on button "Valider" at bounding box center [1003, 707] width 85 height 35
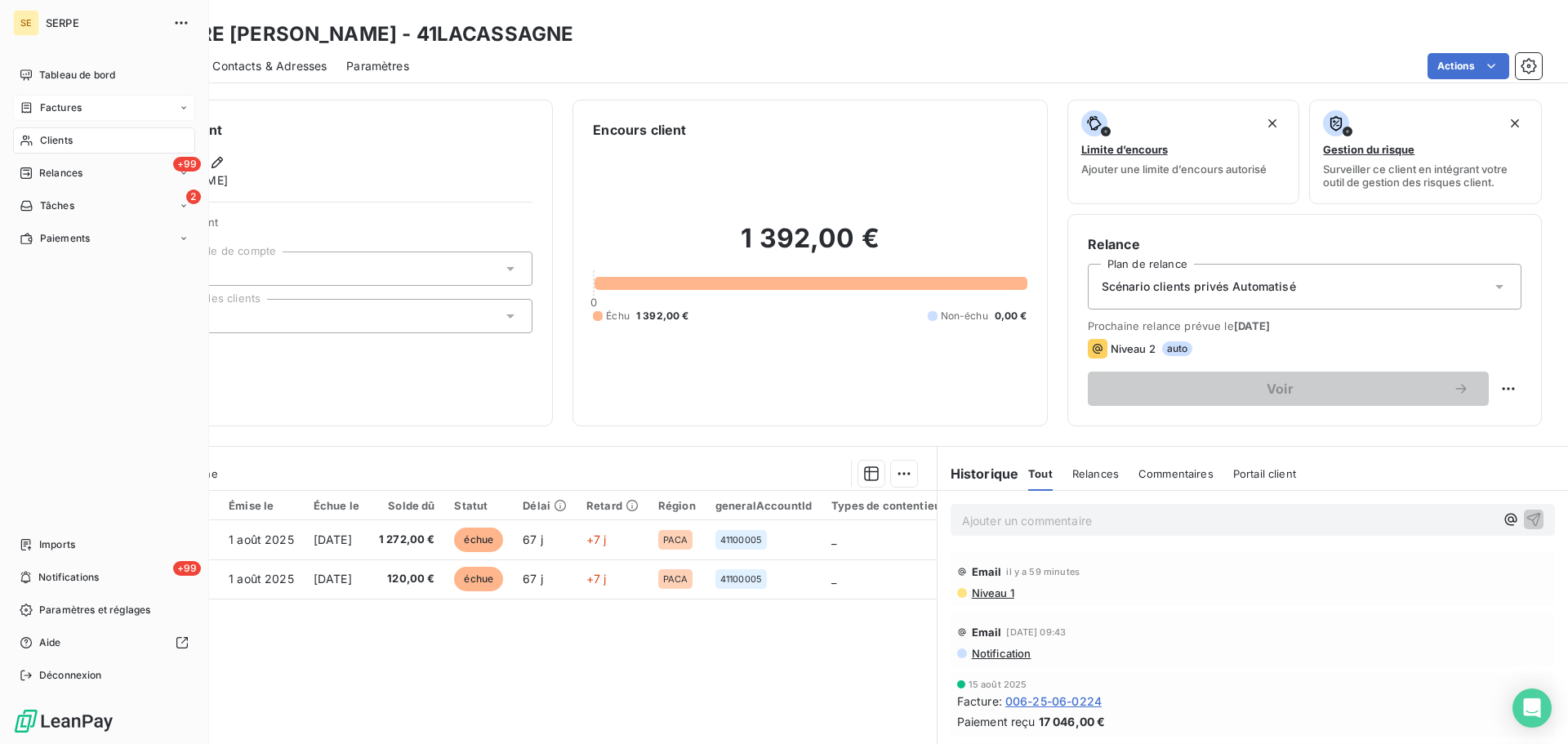
click at [52, 105] on span "Factures" at bounding box center [60, 107] width 41 height 14
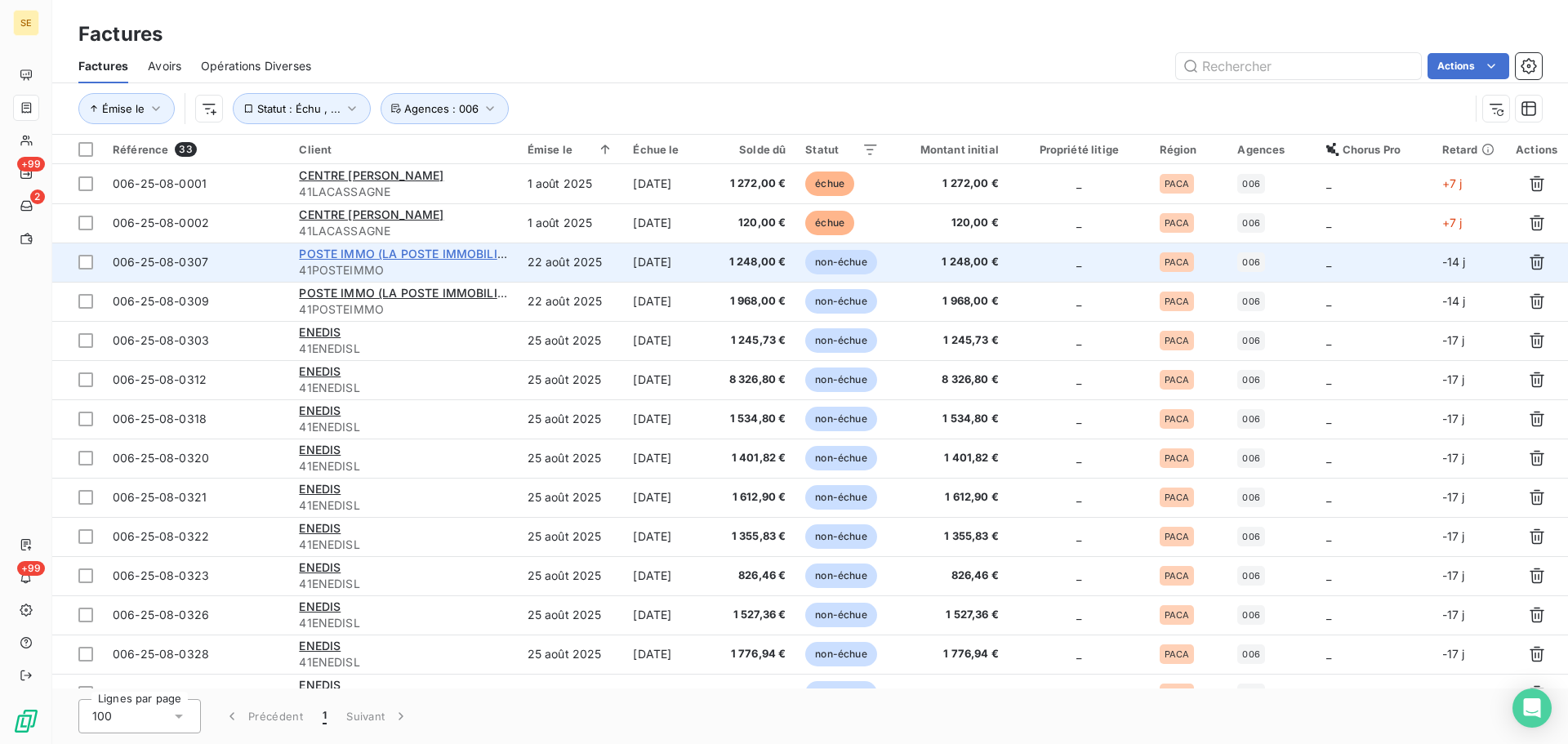
click at [394, 257] on span "POSTE IMMO (LA POSTE IMMOBILIER)" at bounding box center [407, 254] width 216 height 14
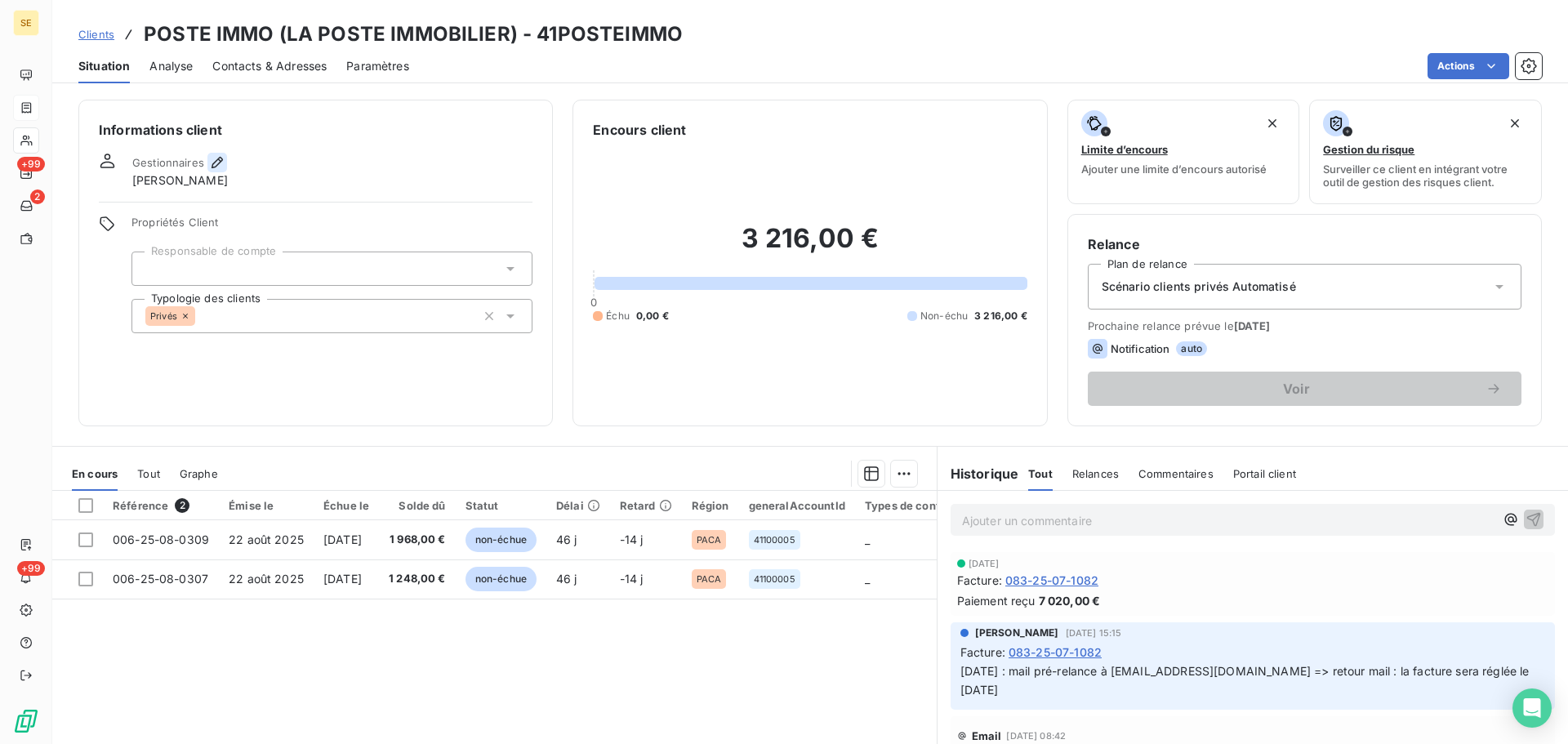
click at [213, 164] on icon "button" at bounding box center [216, 162] width 16 height 16
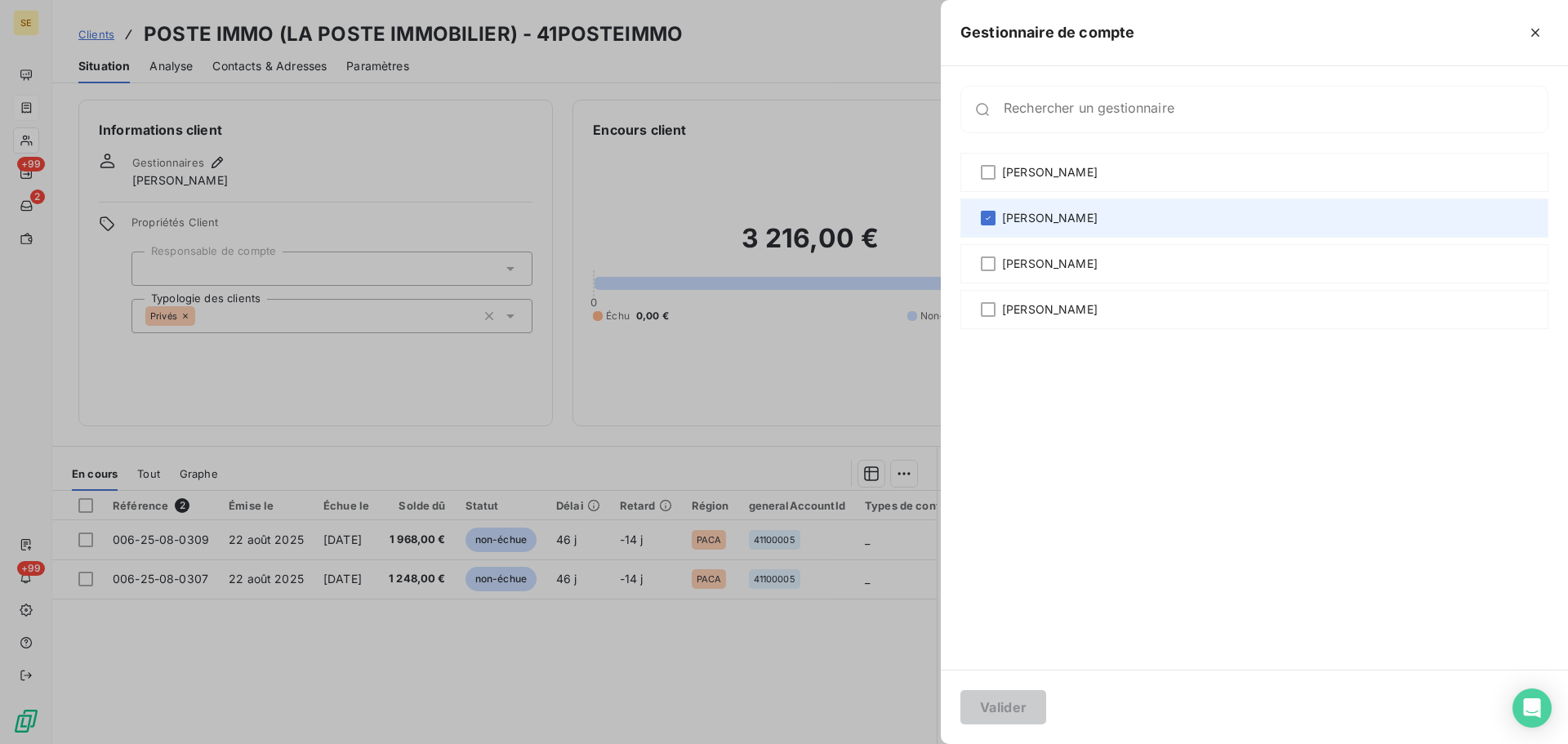
click at [1035, 210] on span "[PERSON_NAME]" at bounding box center [1049, 217] width 96 height 16
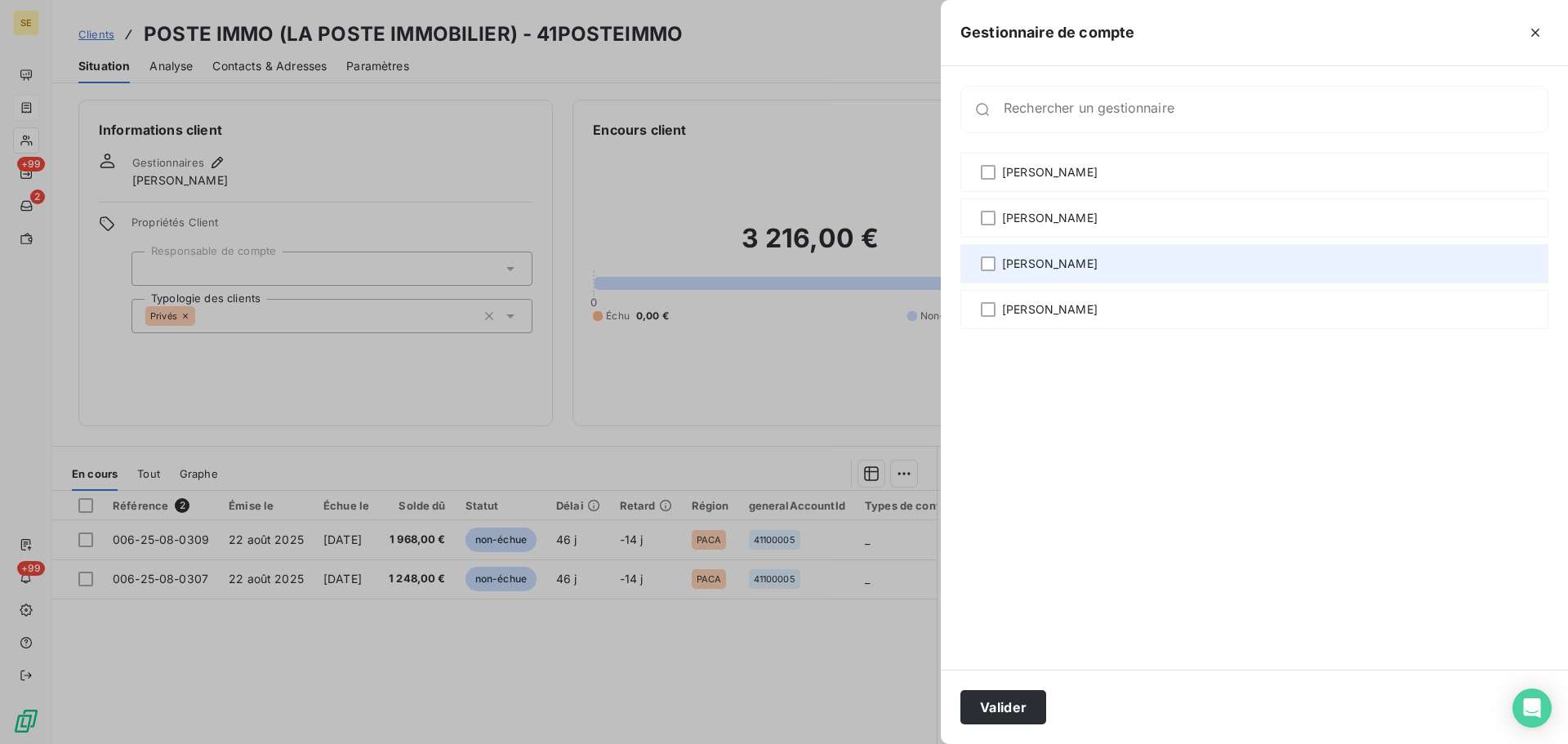
click at [1045, 267] on span "[PERSON_NAME]" at bounding box center [1049, 263] width 96 height 16
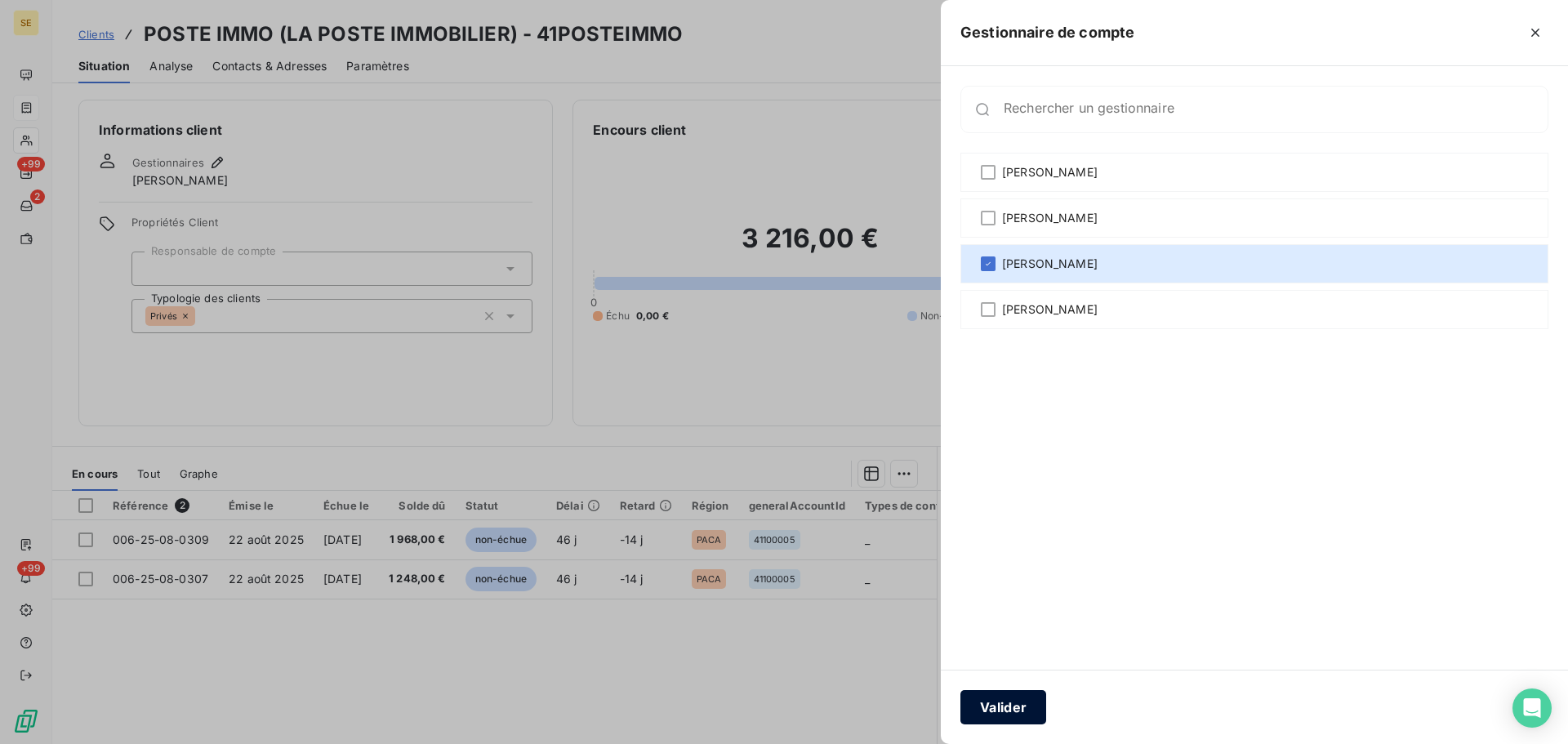
click at [1007, 698] on button "Valider" at bounding box center [1003, 707] width 85 height 35
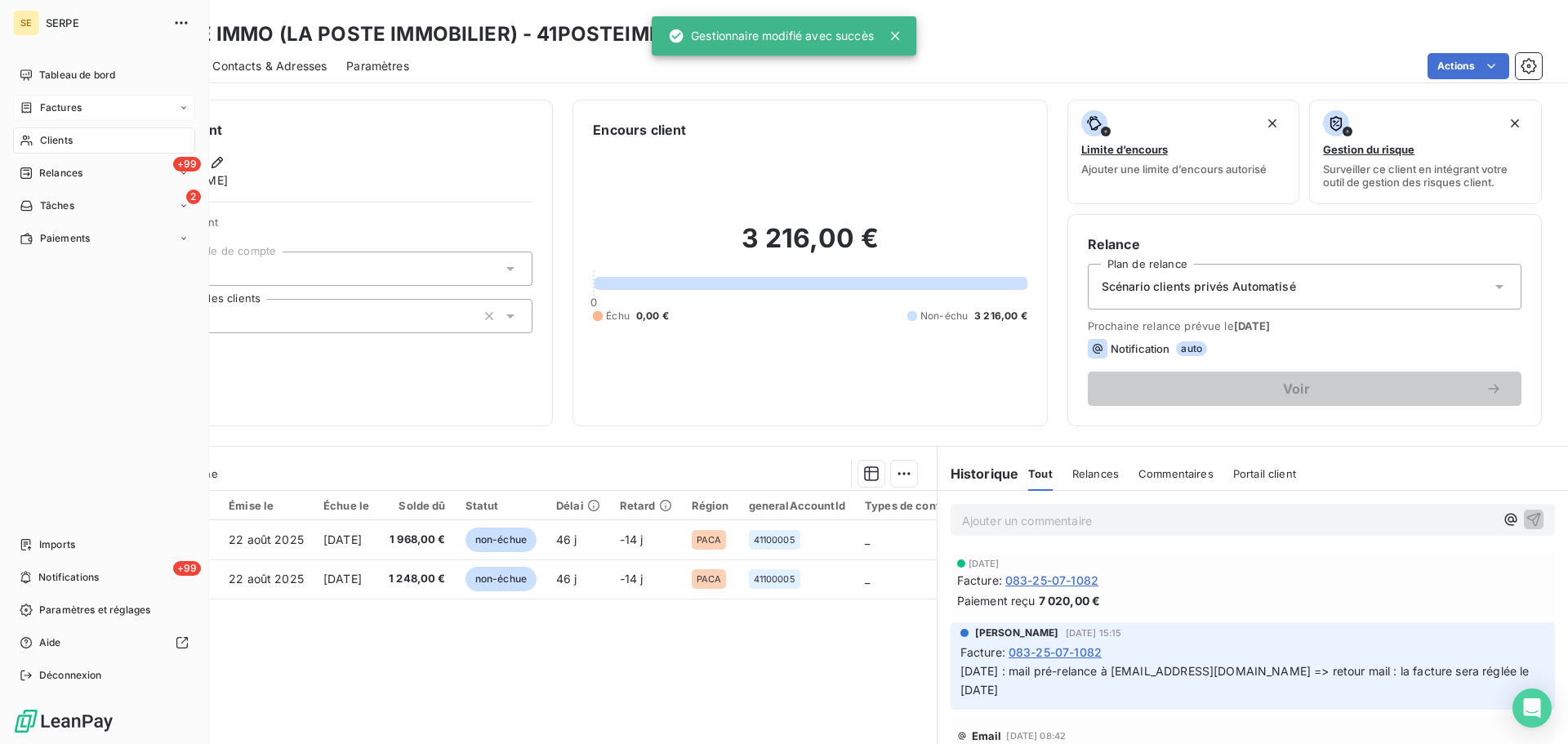
click at [35, 110] on div "Factures" at bounding box center [50, 107] width 62 height 14
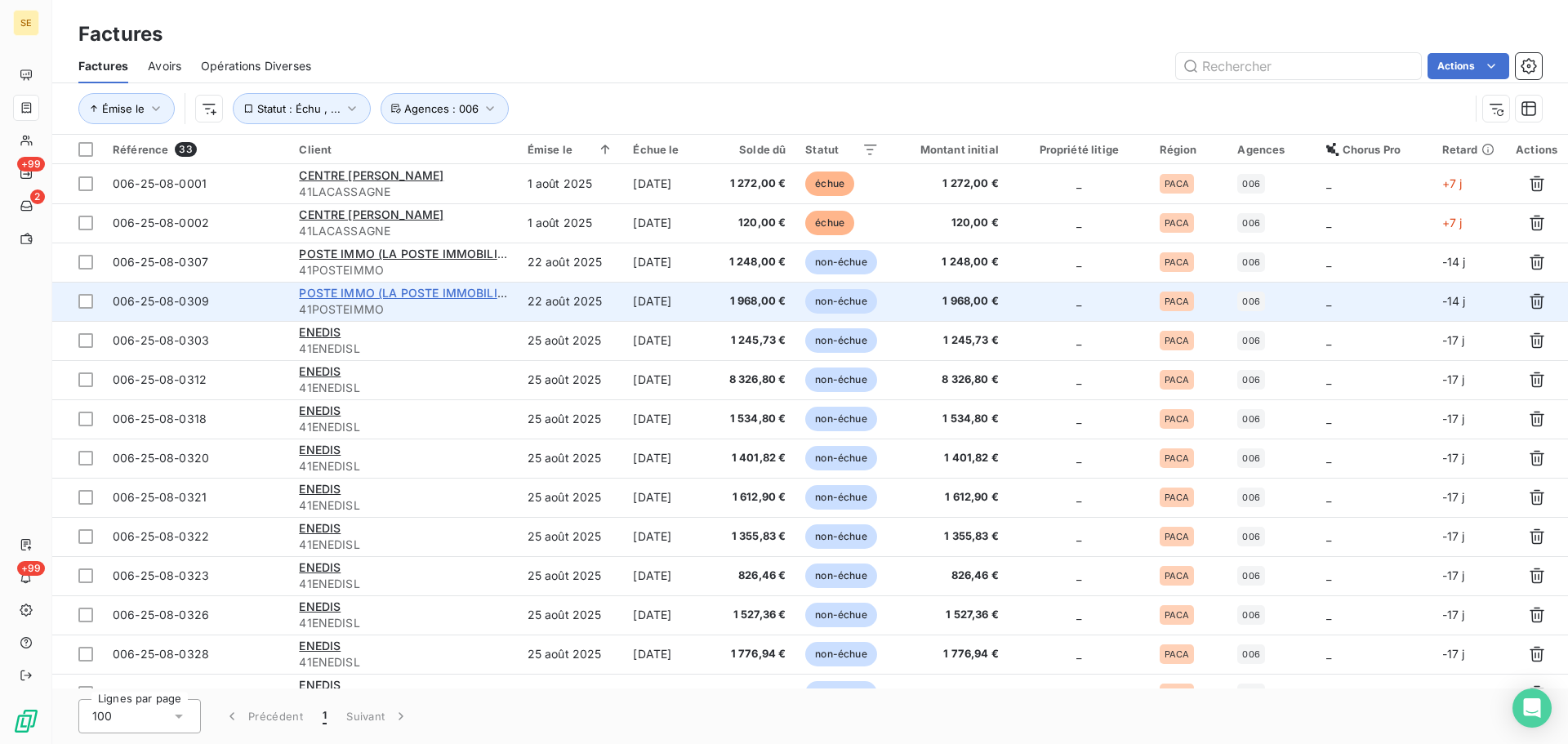
click at [449, 295] on span "POSTE IMMO (LA POSTE IMMOBILIER)" at bounding box center [407, 293] width 216 height 14
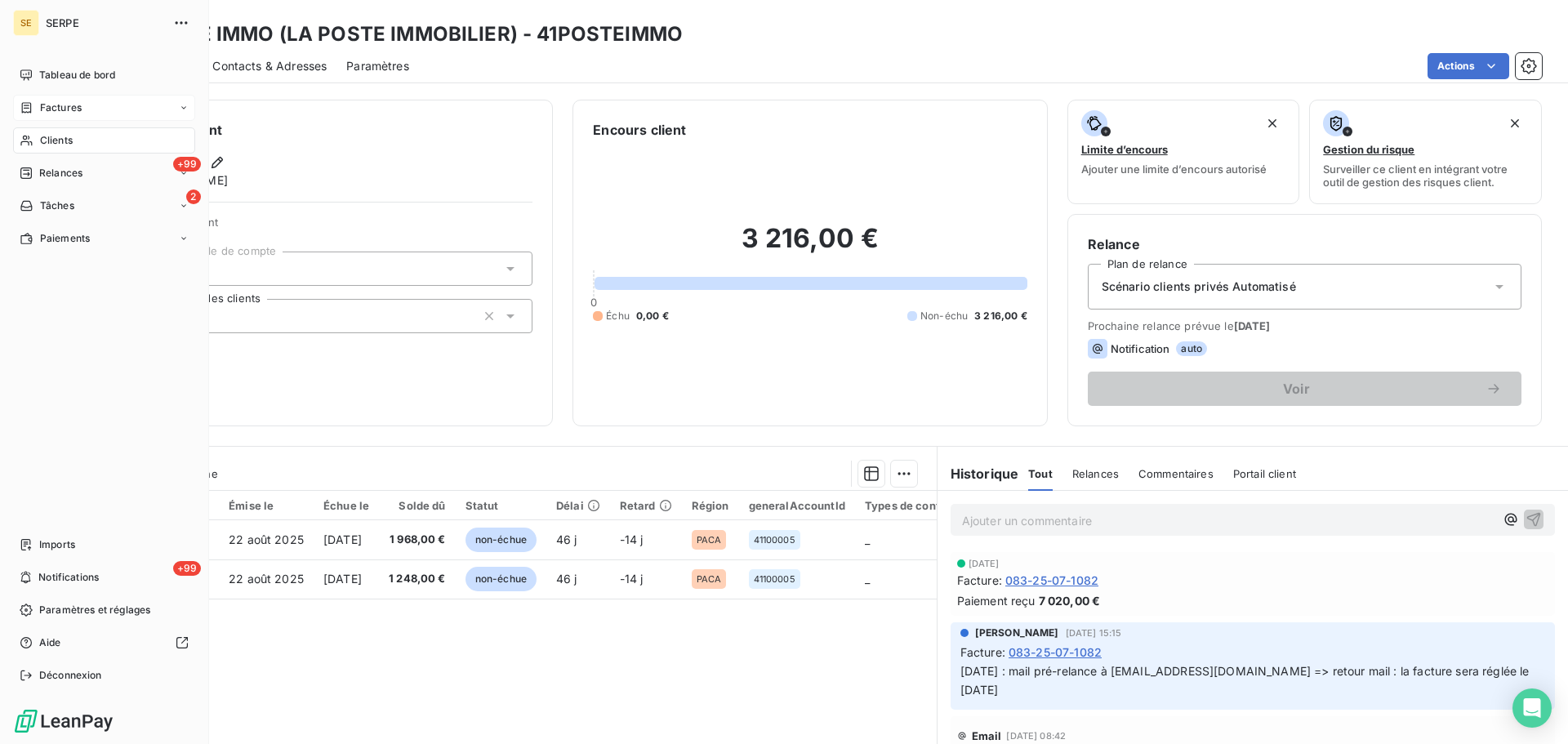
click at [36, 108] on div "Factures" at bounding box center [50, 107] width 62 height 14
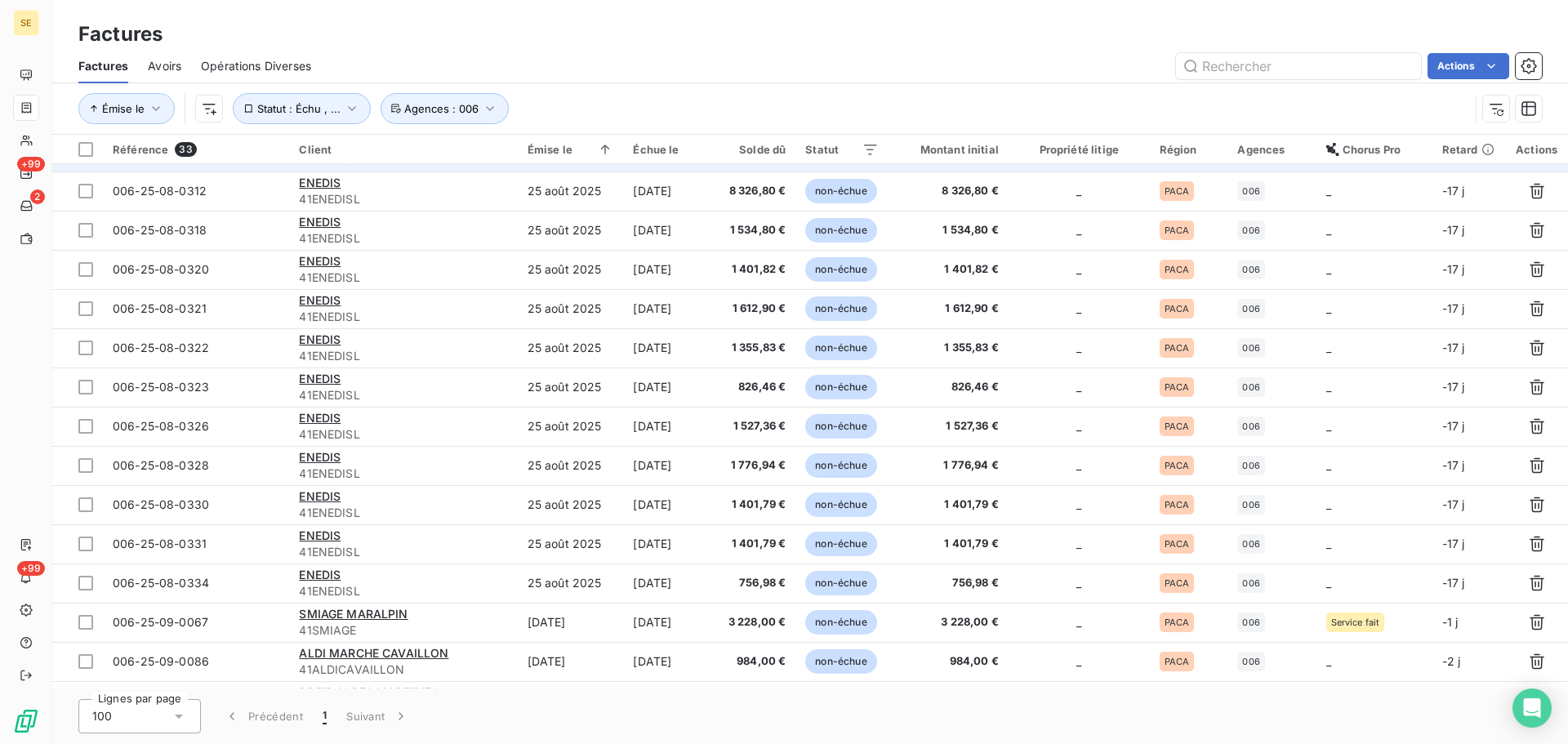
scroll to position [218, 0]
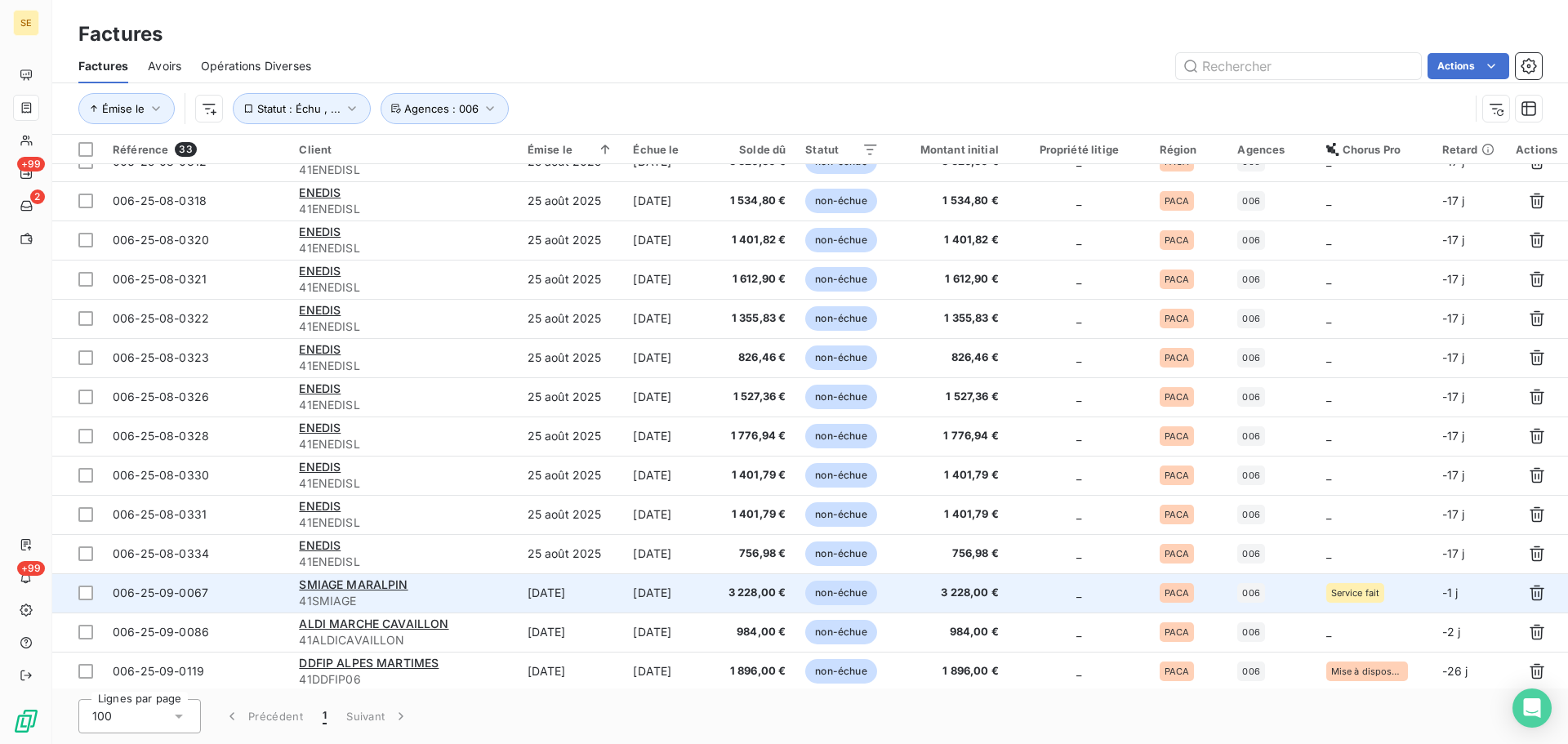
click at [385, 592] on div "SMIAGE MARALPIN" at bounding box center [403, 584] width 208 height 16
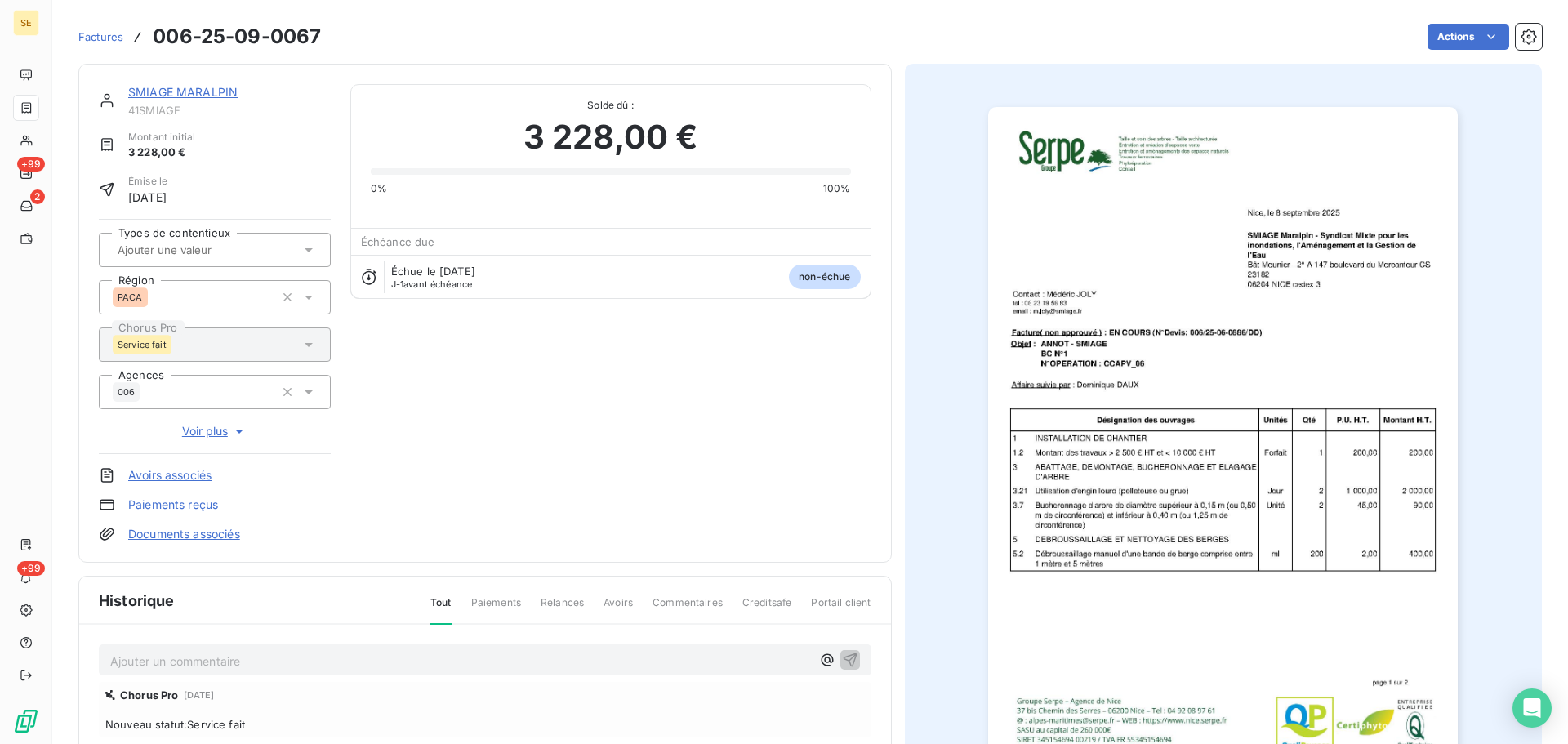
click at [213, 99] on div "SMIAGE MARALPIN" at bounding box center [230, 92] width 203 height 16
click at [216, 88] on link "SMIAGE MARALPIN" at bounding box center [183, 91] width 109 height 14
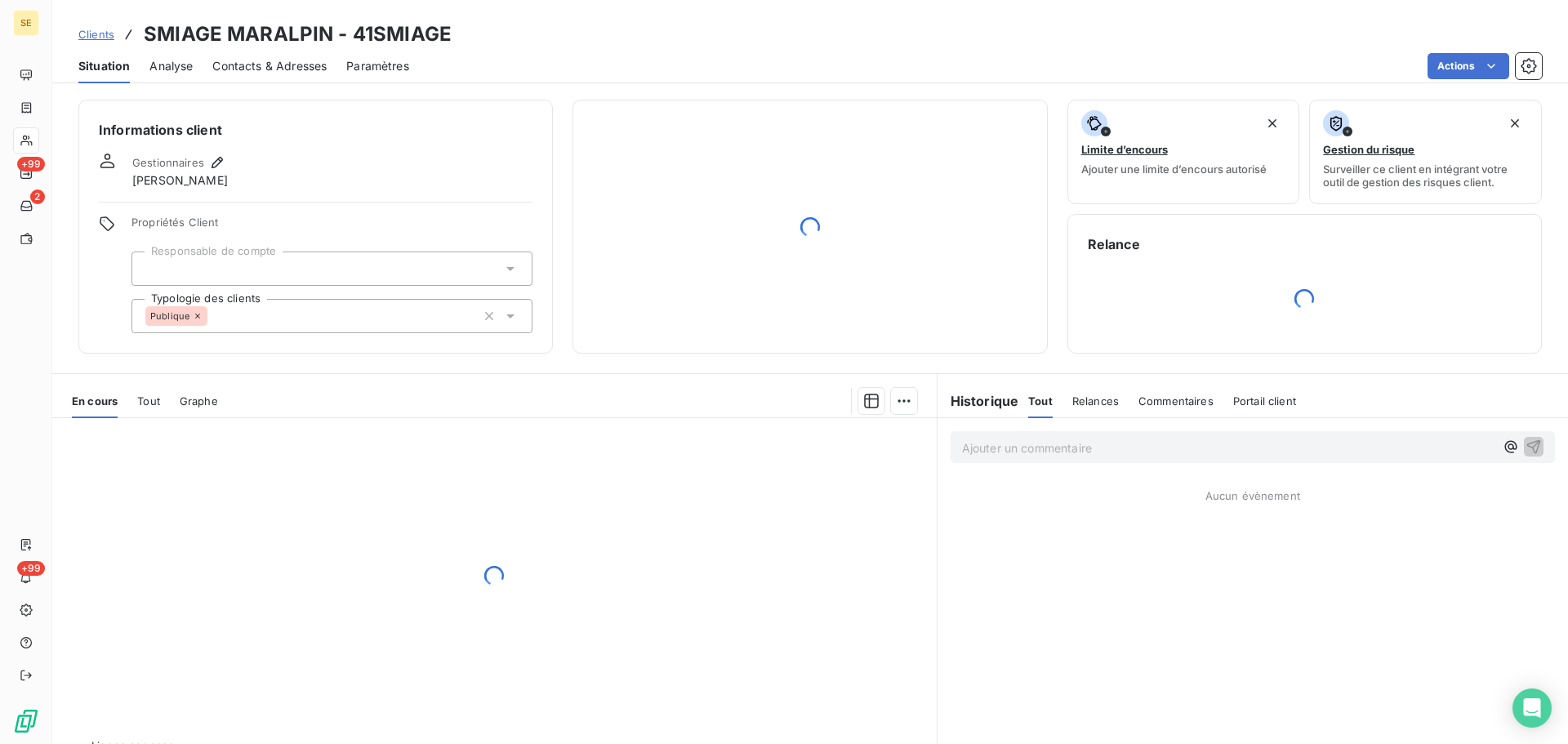
click at [216, 152] on div "Informations client Gestionnaires [PERSON_NAME] Propriétés Client Responsable d…" at bounding box center [315, 227] width 474 height 254
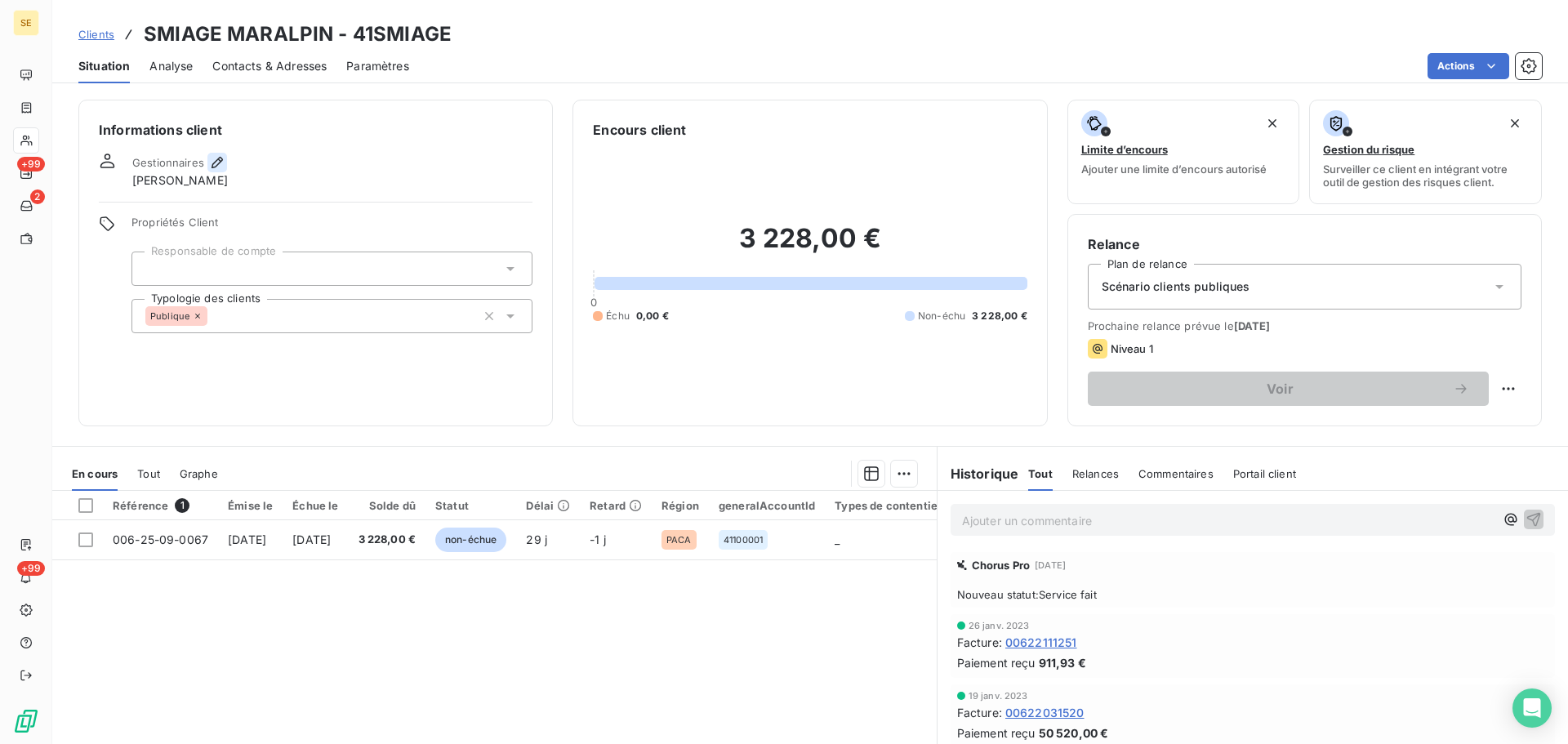
click at [223, 162] on icon "button" at bounding box center [216, 162] width 16 height 16
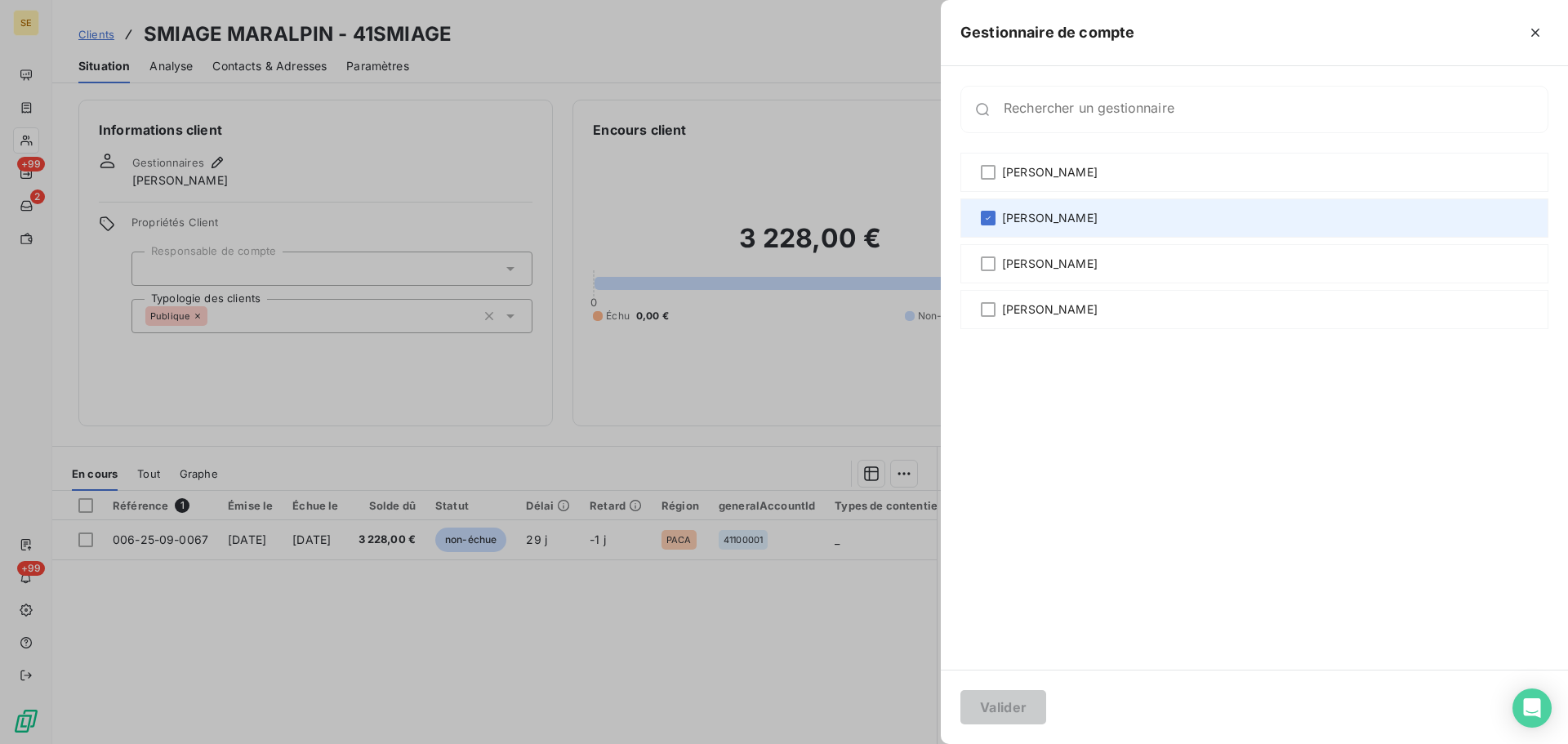
click at [1084, 222] on span "[PERSON_NAME]" at bounding box center [1049, 217] width 96 height 16
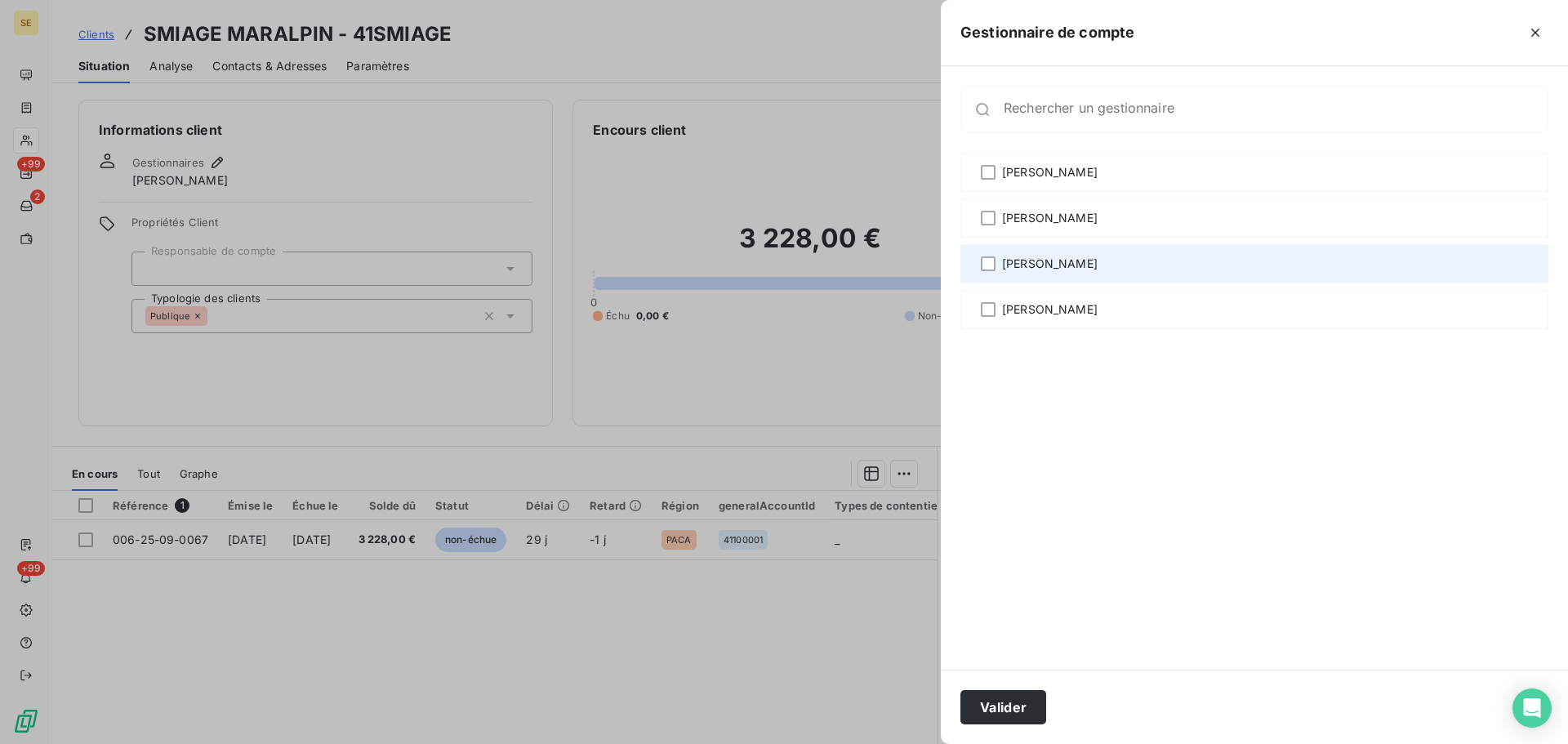
click at [1084, 255] on span "[PERSON_NAME]" at bounding box center [1049, 263] width 96 height 16
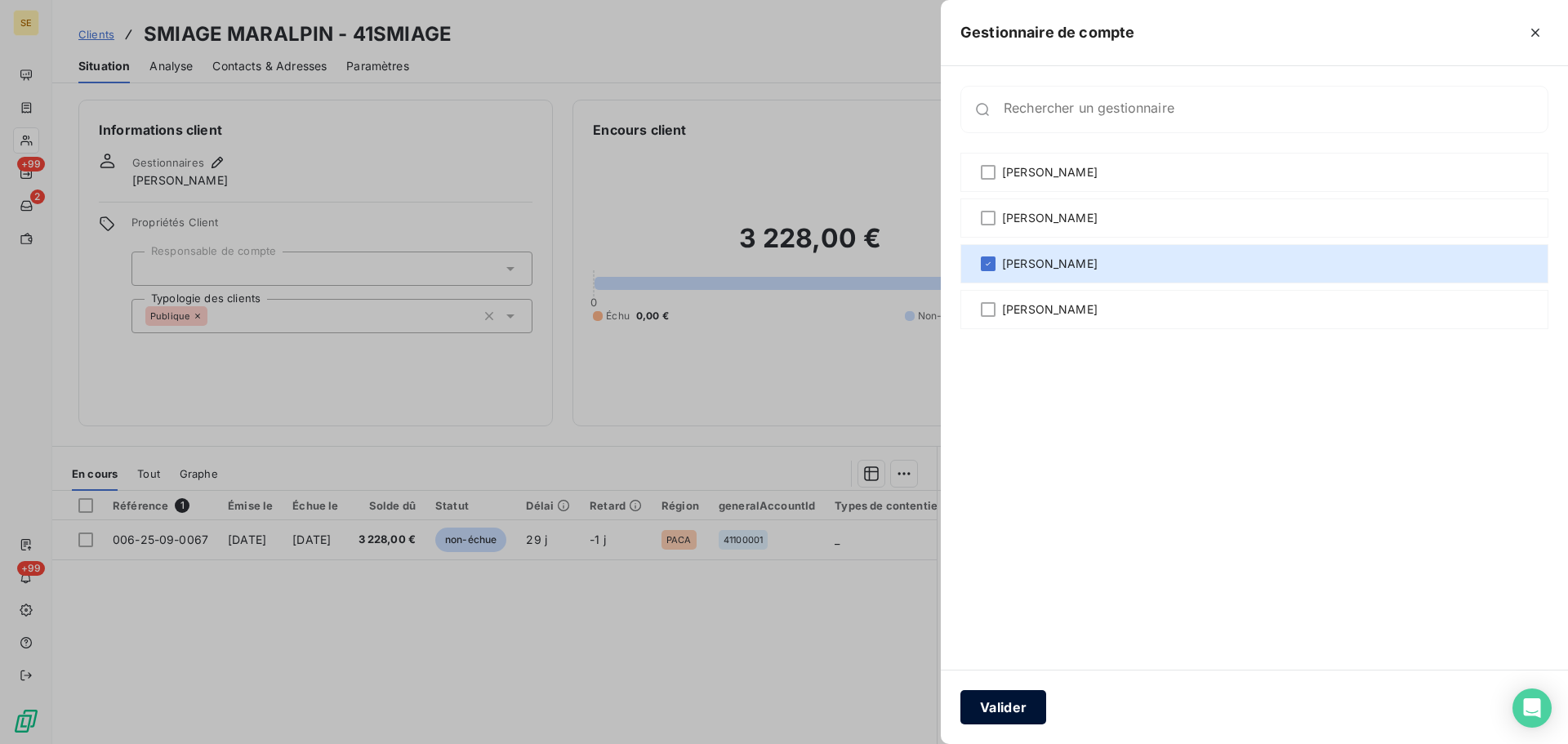
click at [994, 708] on button "Valider" at bounding box center [1003, 707] width 85 height 35
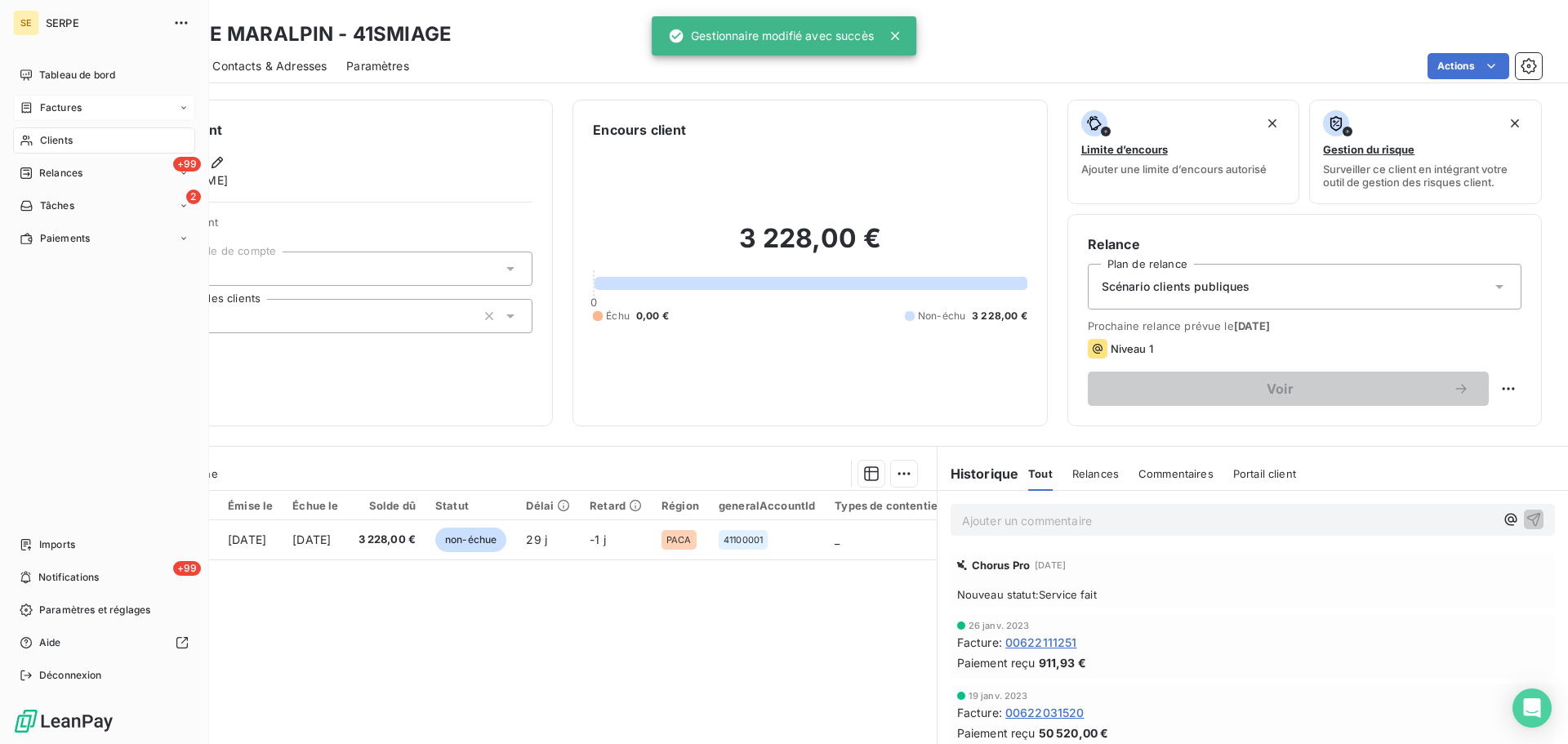
click at [19, 113] on div "Factures" at bounding box center [103, 107] width 182 height 26
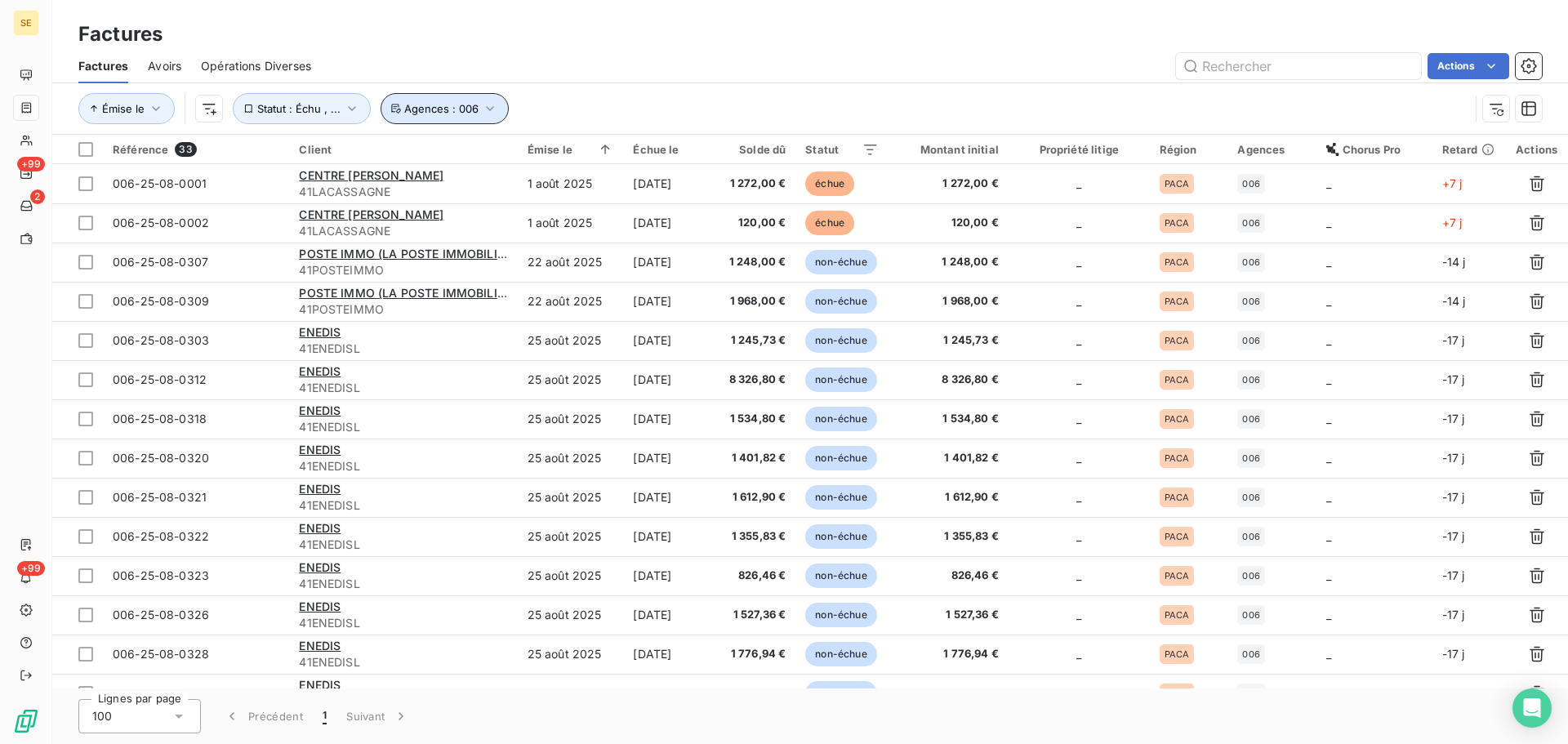
click at [477, 114] on button "Agences : 006" at bounding box center [445, 108] width 128 height 31
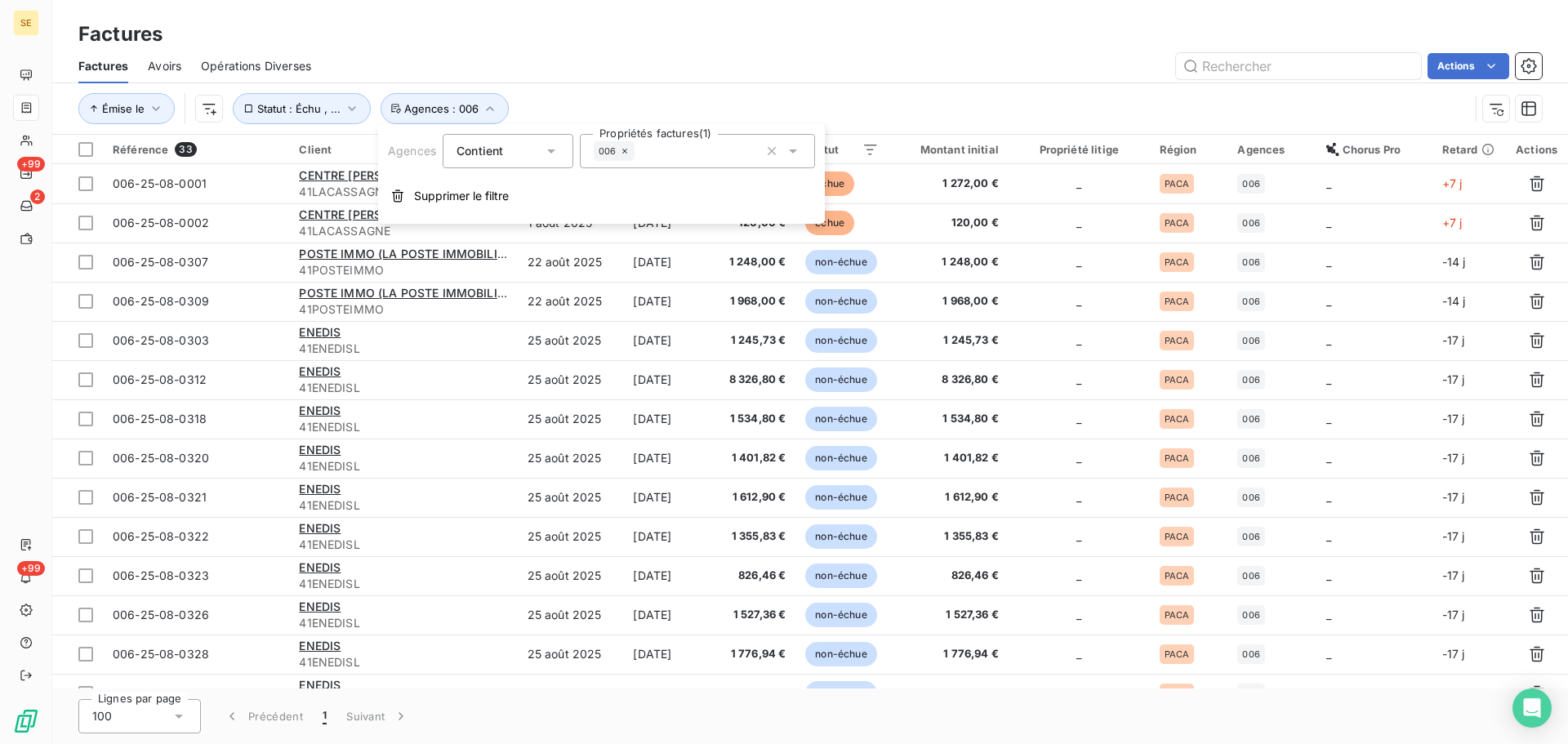
click at [626, 146] on icon at bounding box center [625, 151] width 10 height 10
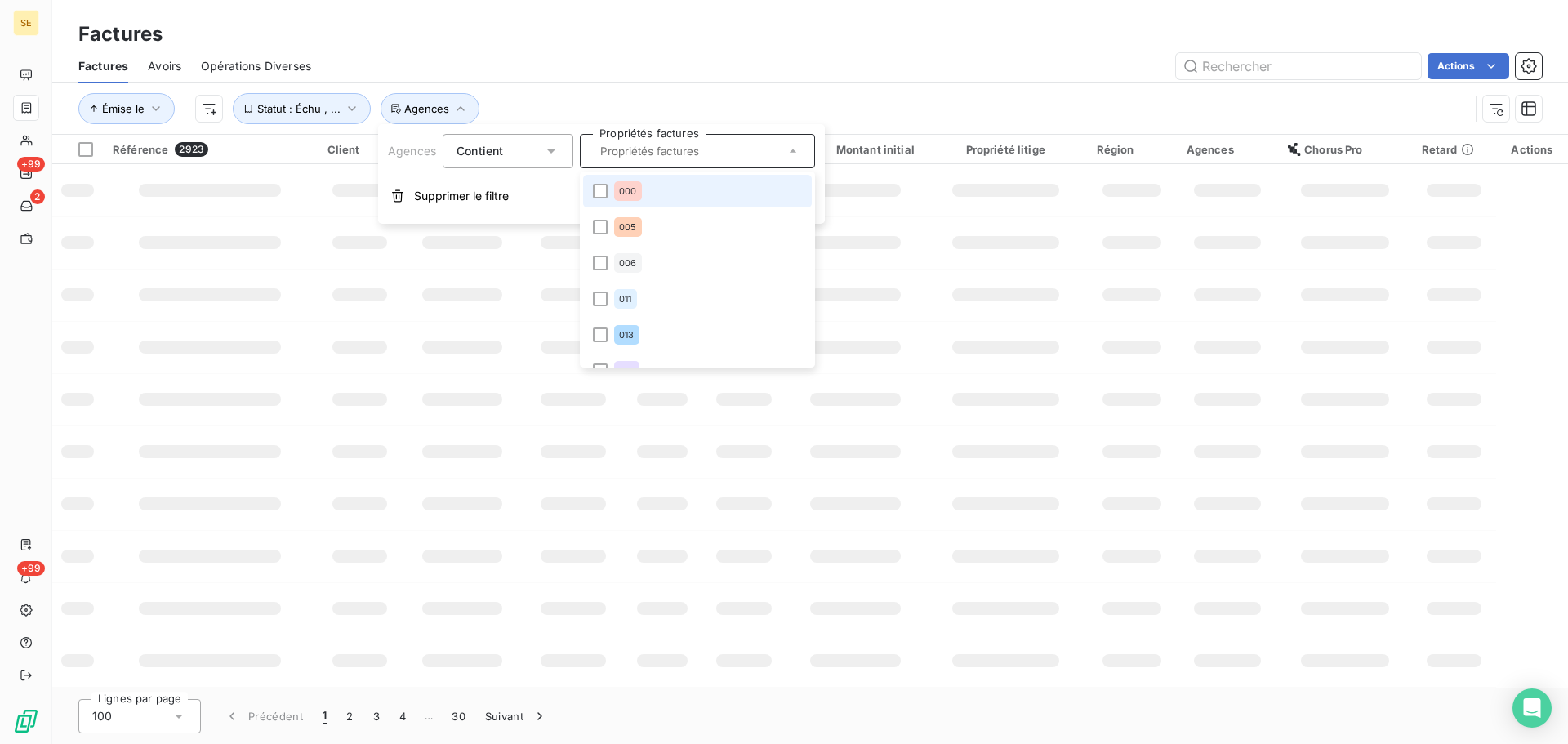
click at [669, 145] on input "text" at bounding box center [689, 150] width 191 height 14
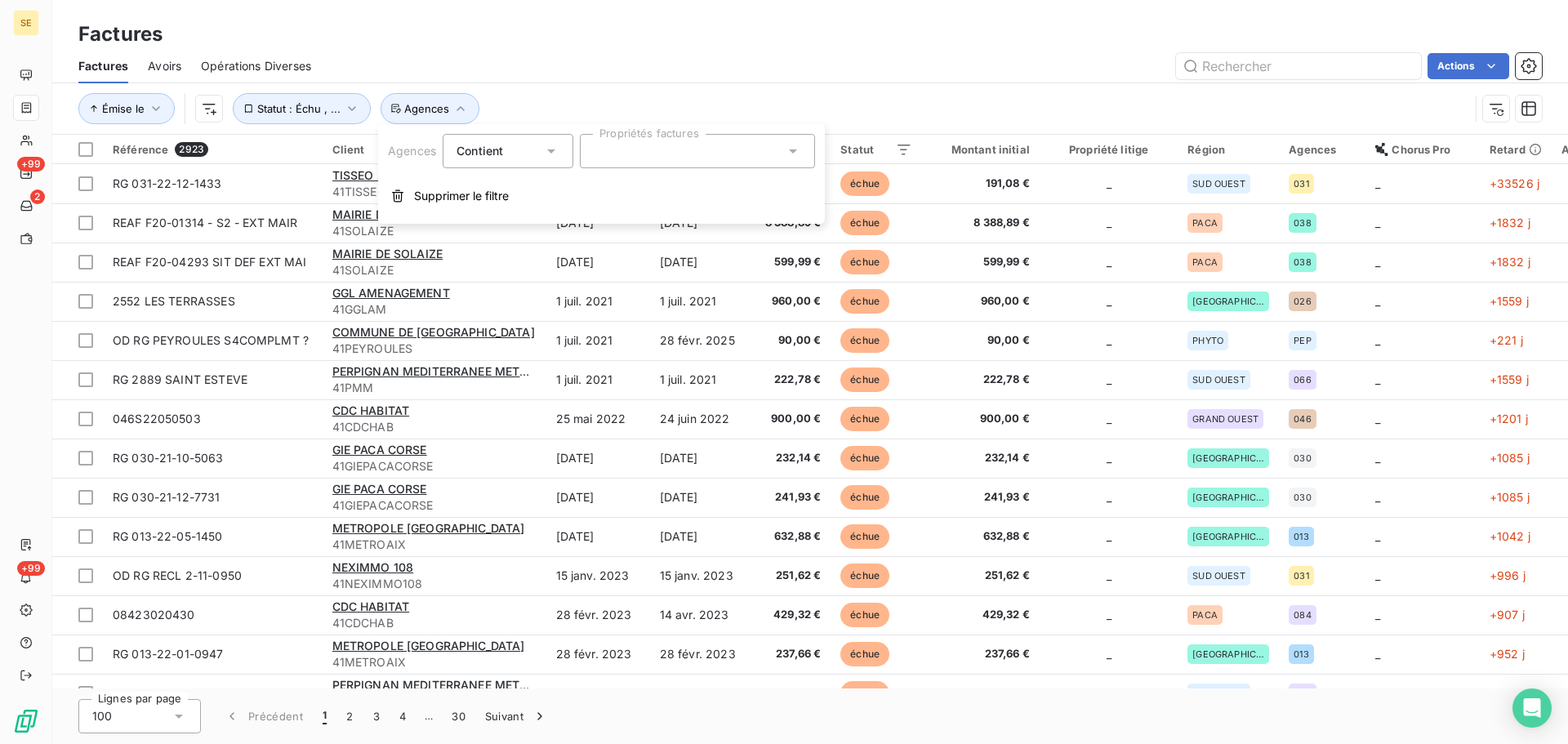
click at [689, 147] on div at bounding box center [697, 150] width 235 height 35
type input "083"
click at [593, 188] on div at bounding box center [599, 190] width 14 height 14
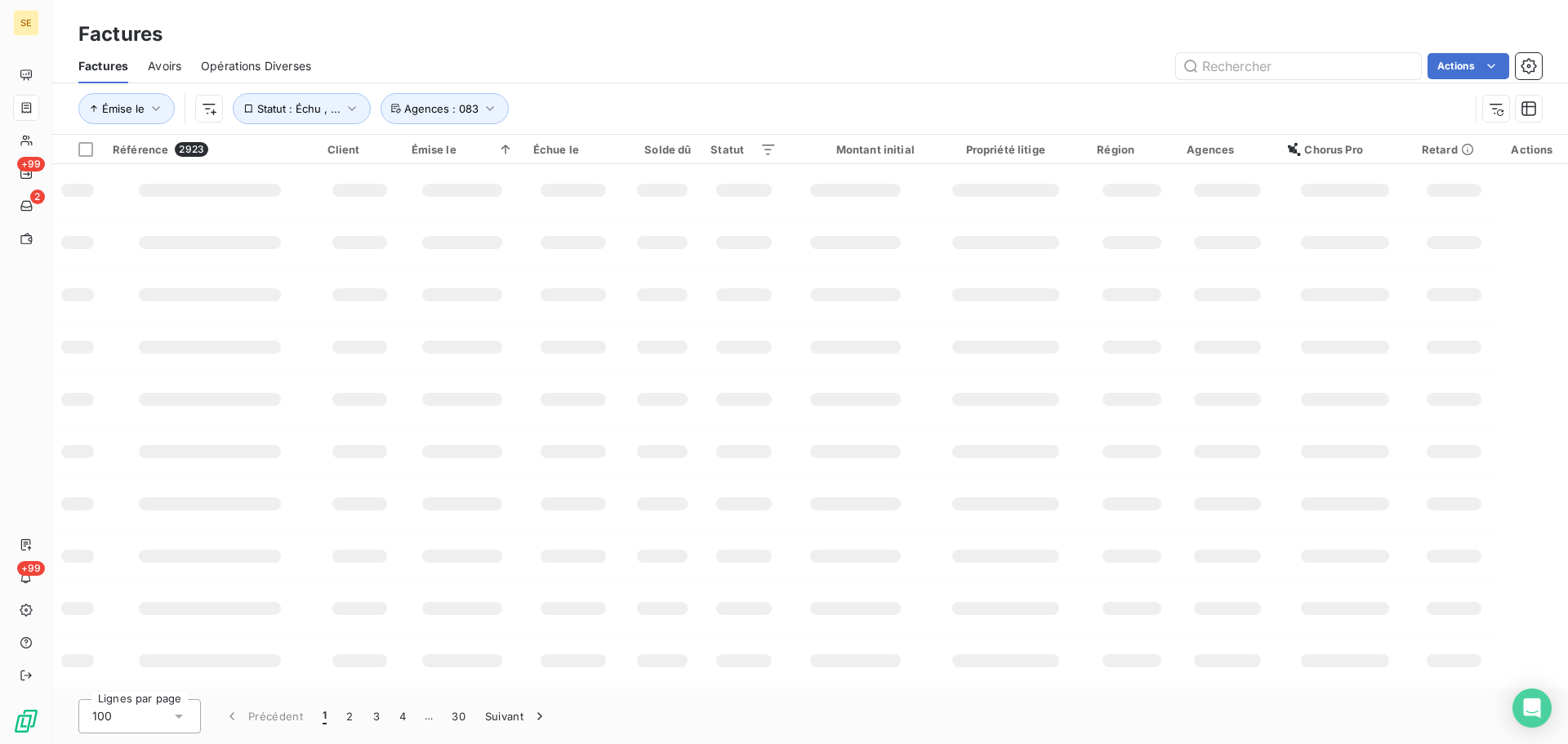
click at [641, 86] on div "Émise le Statut : Échu , ... Agences : 083" at bounding box center [810, 109] width 1463 height 51
